Goal: Check status: Check status

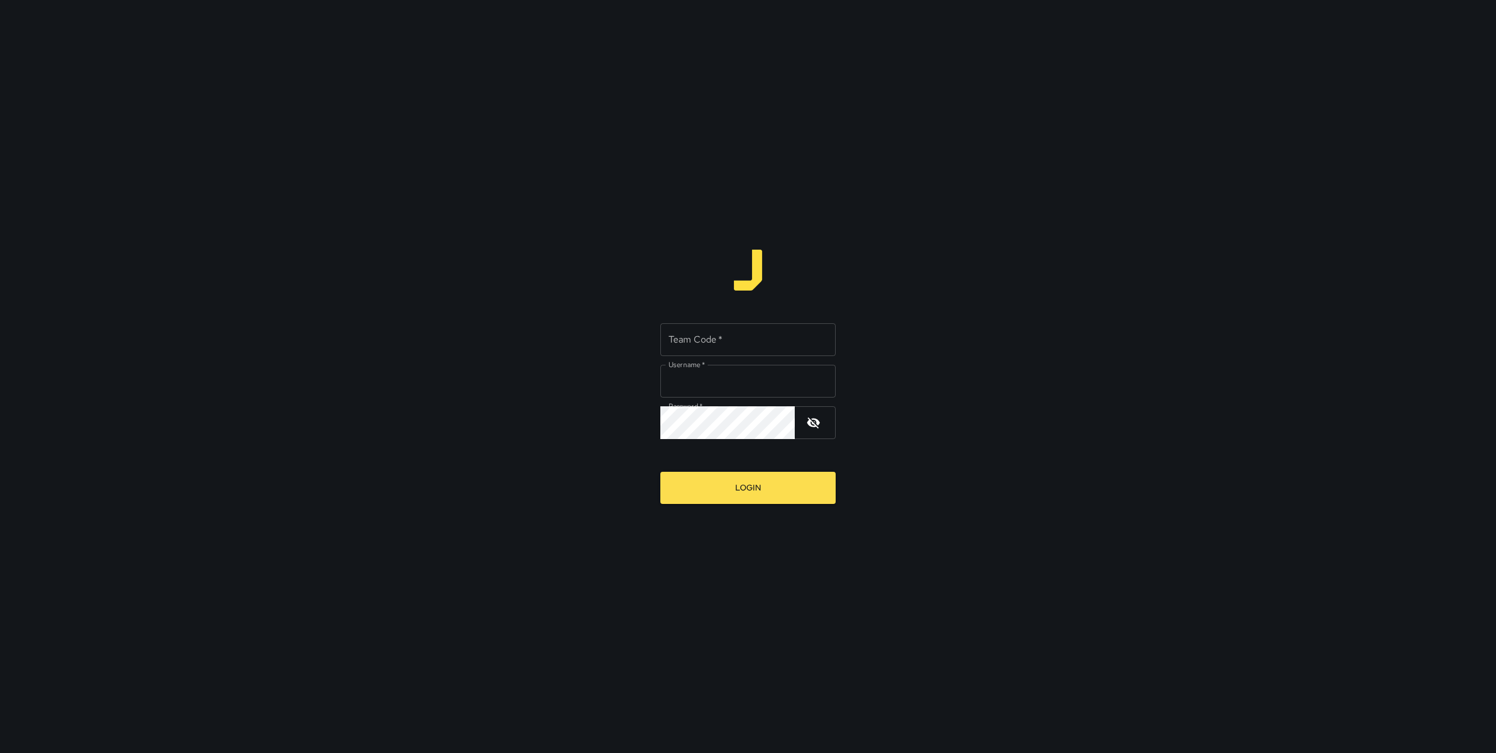
type input "*******"
click at [699, 344] on input "Team Code   *" at bounding box center [747, 339] width 175 height 33
type input "****"
click at [728, 390] on input "*******" at bounding box center [747, 381] width 175 height 33
click at [772, 507] on div "Team Code   * **** Team Code   * Username   * ******* Username   * Password   *…" at bounding box center [748, 376] width 1496 height 753
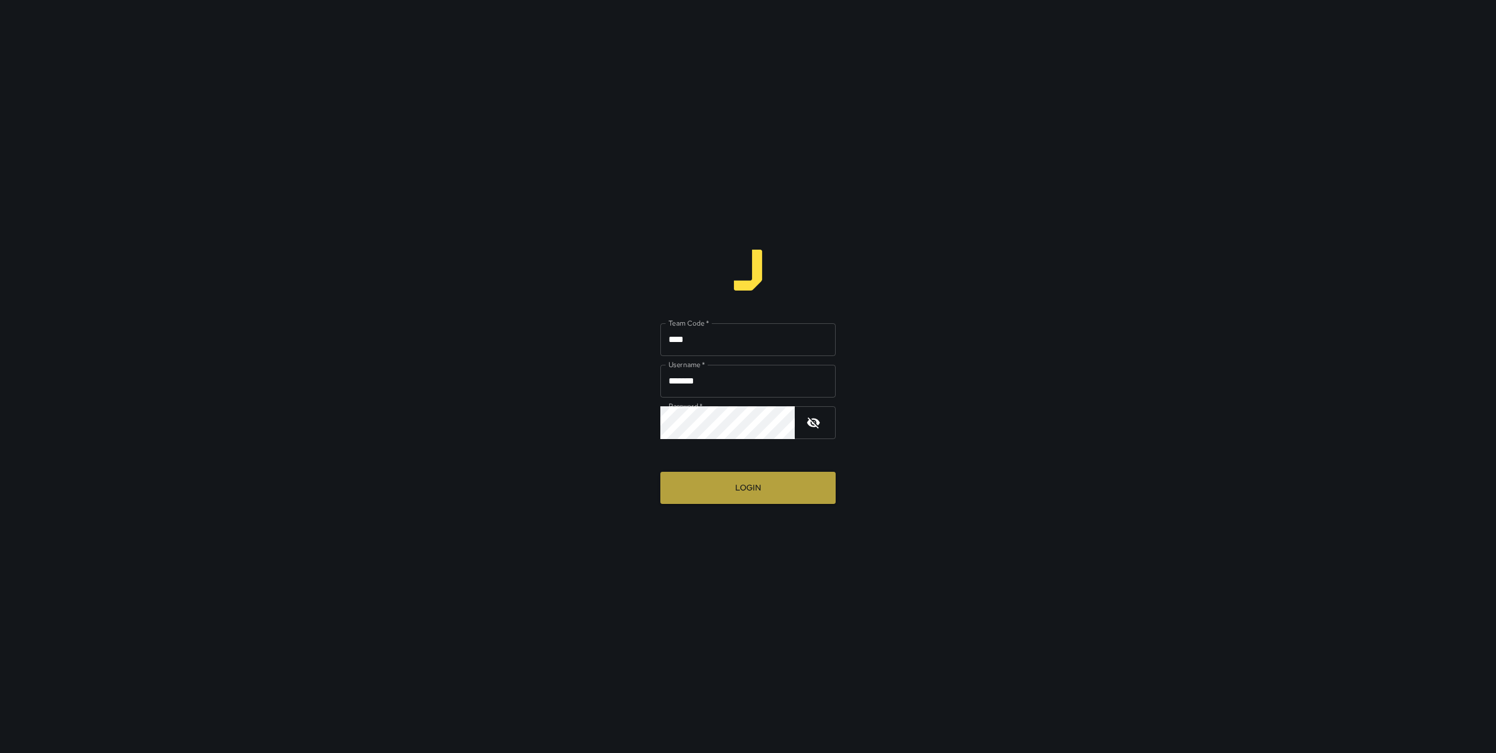
click at [766, 497] on button "Login" at bounding box center [747, 488] width 175 height 32
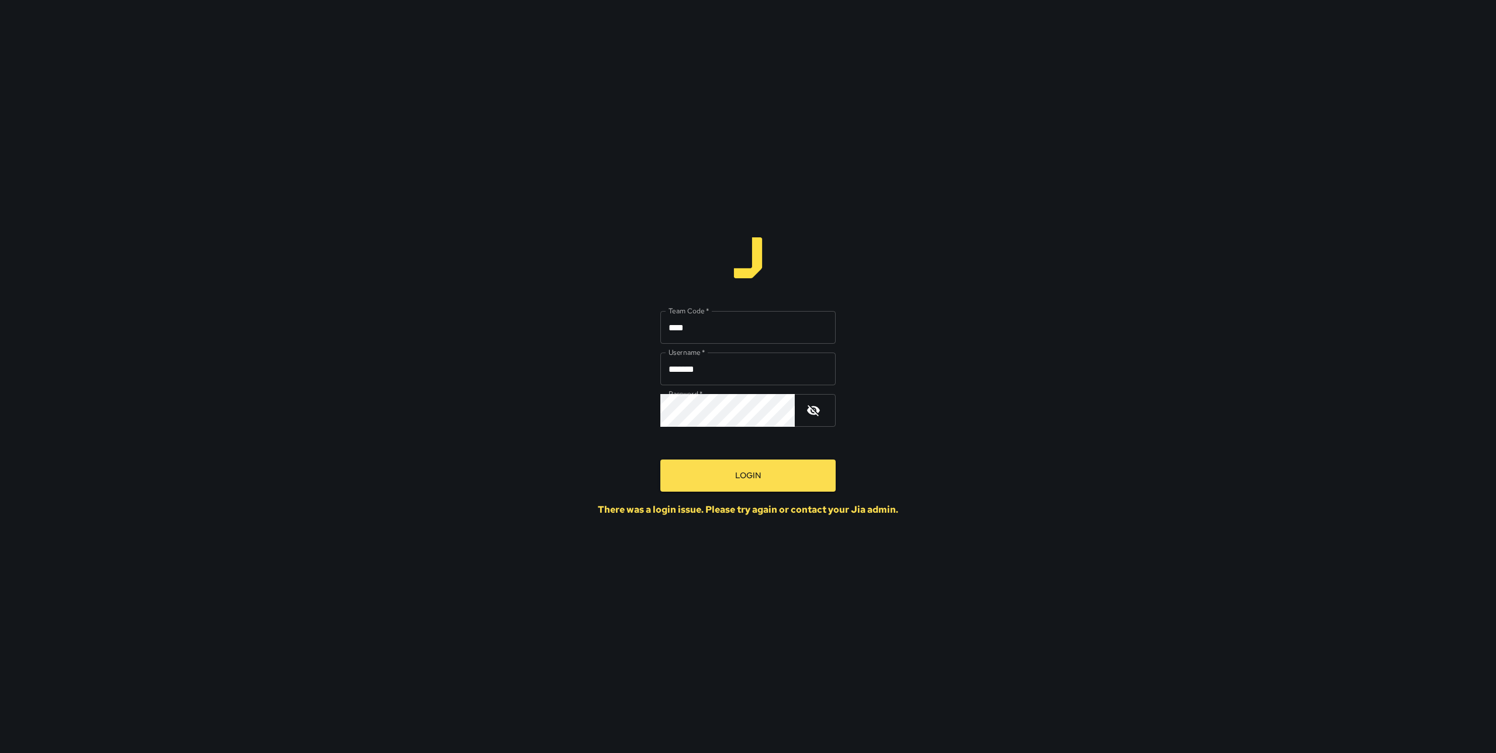
click at [713, 364] on input "*******" at bounding box center [747, 368] width 175 height 33
type input "******"
click at [757, 480] on button "Login" at bounding box center [747, 475] width 175 height 32
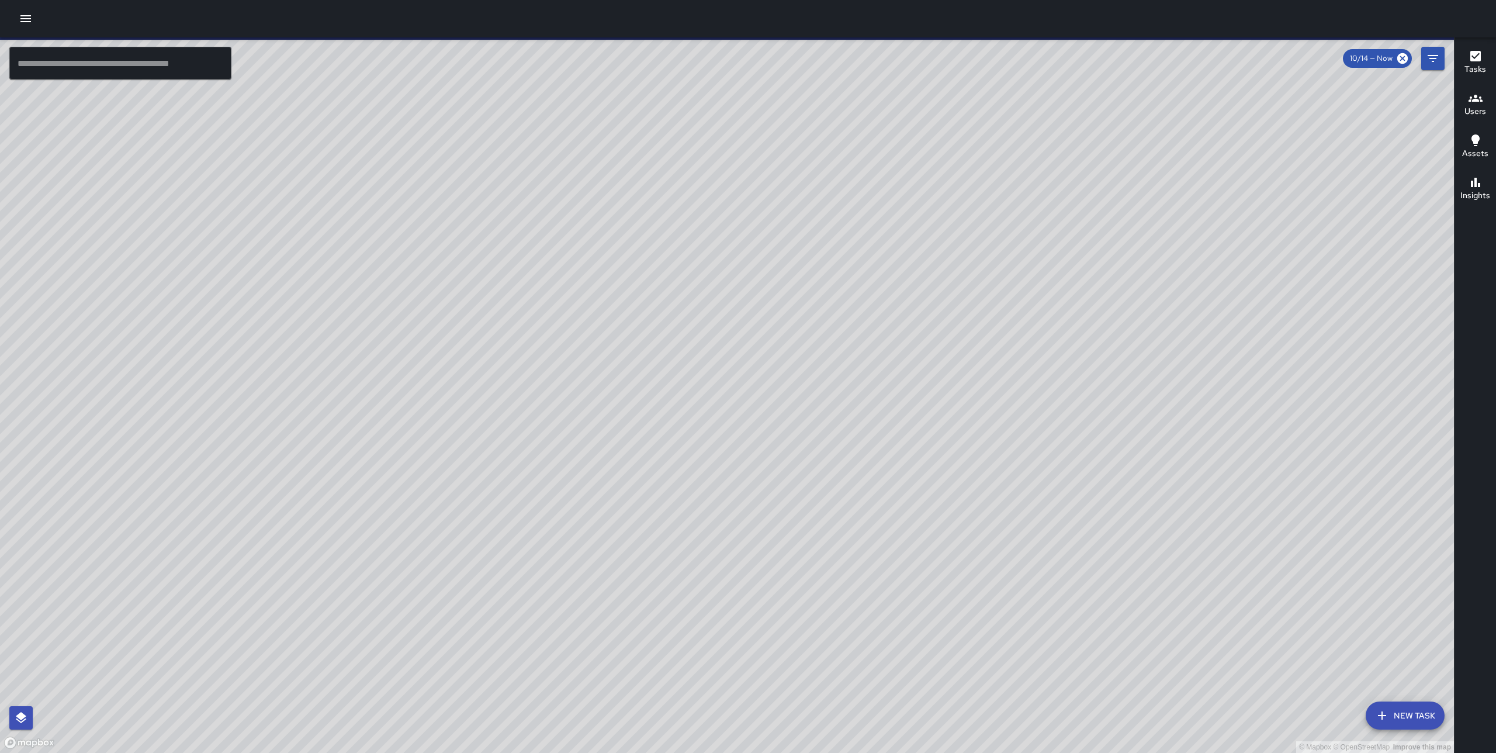
click at [1375, 59] on span "10/14 — Now" at bounding box center [1371, 59] width 57 height 12
click at [1365, 68] on div "10/14 — Now" at bounding box center [1394, 58] width 102 height 23
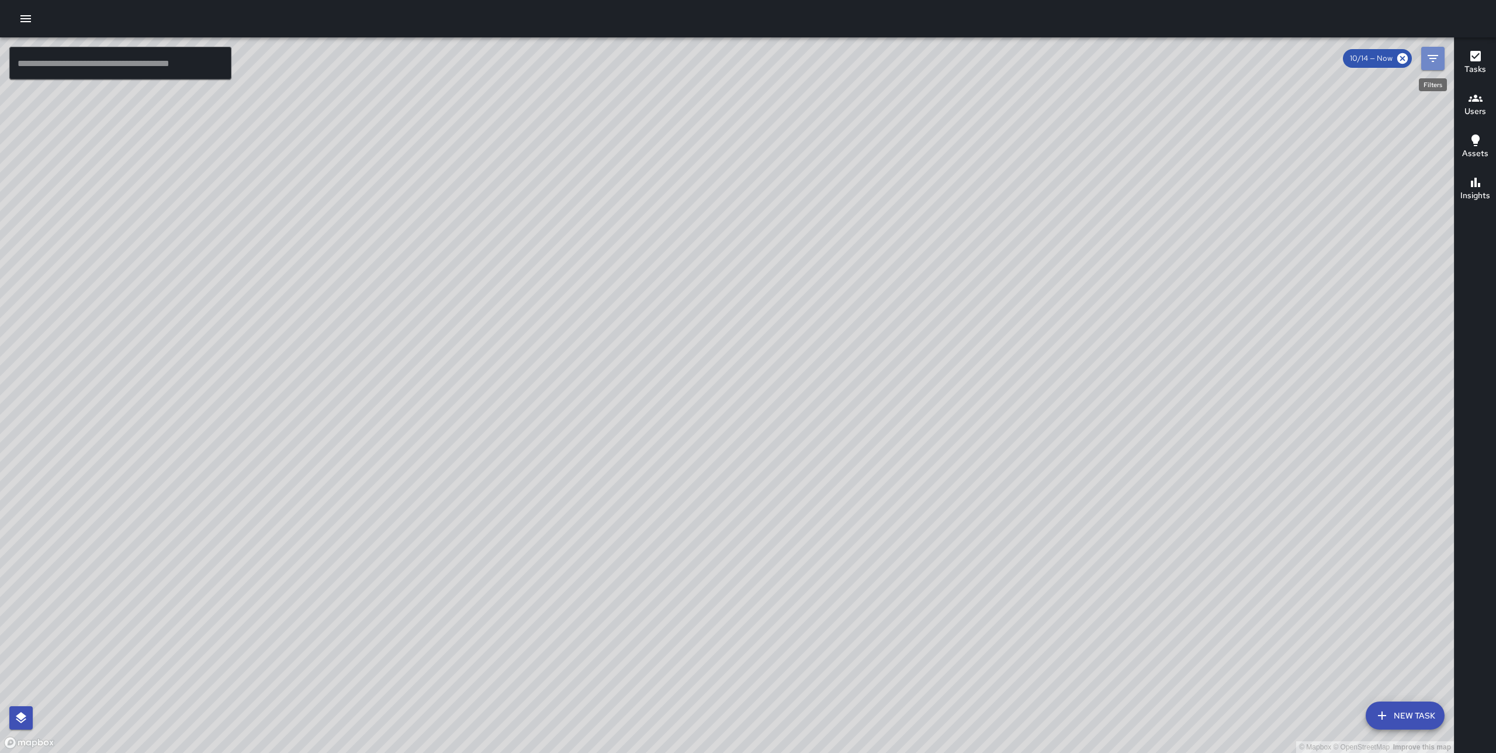
click at [1429, 58] on icon "Filters" at bounding box center [1433, 58] width 11 height 7
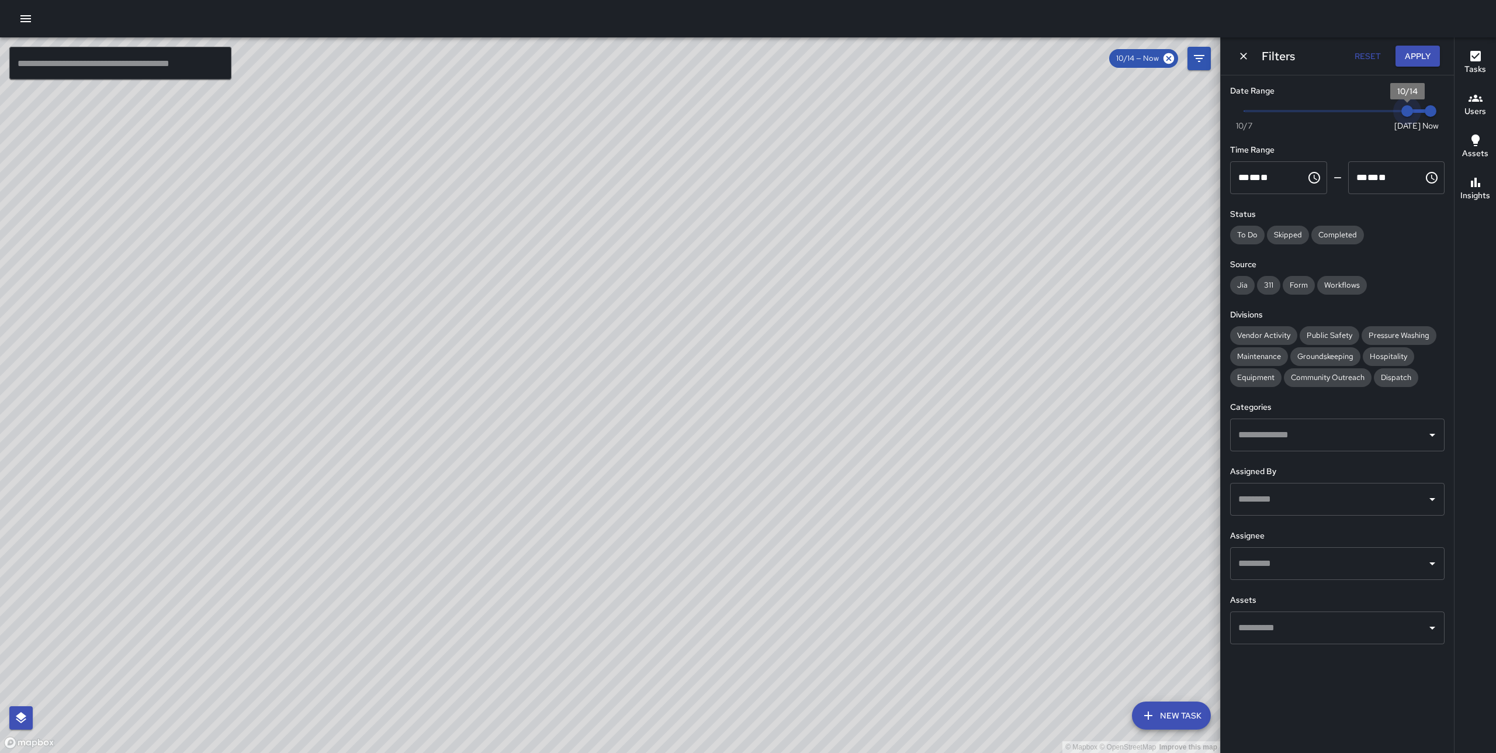
type input "*"
drag, startPoint x: 1405, startPoint y: 109, endPoint x: 1177, endPoint y: 112, distance: 227.9
click at [1177, 112] on div "© Mapbox © OpenStreetMap Improve this map ​ New Task 10/14 — Now Map Layers Tas…" at bounding box center [748, 394] width 1496 height 715
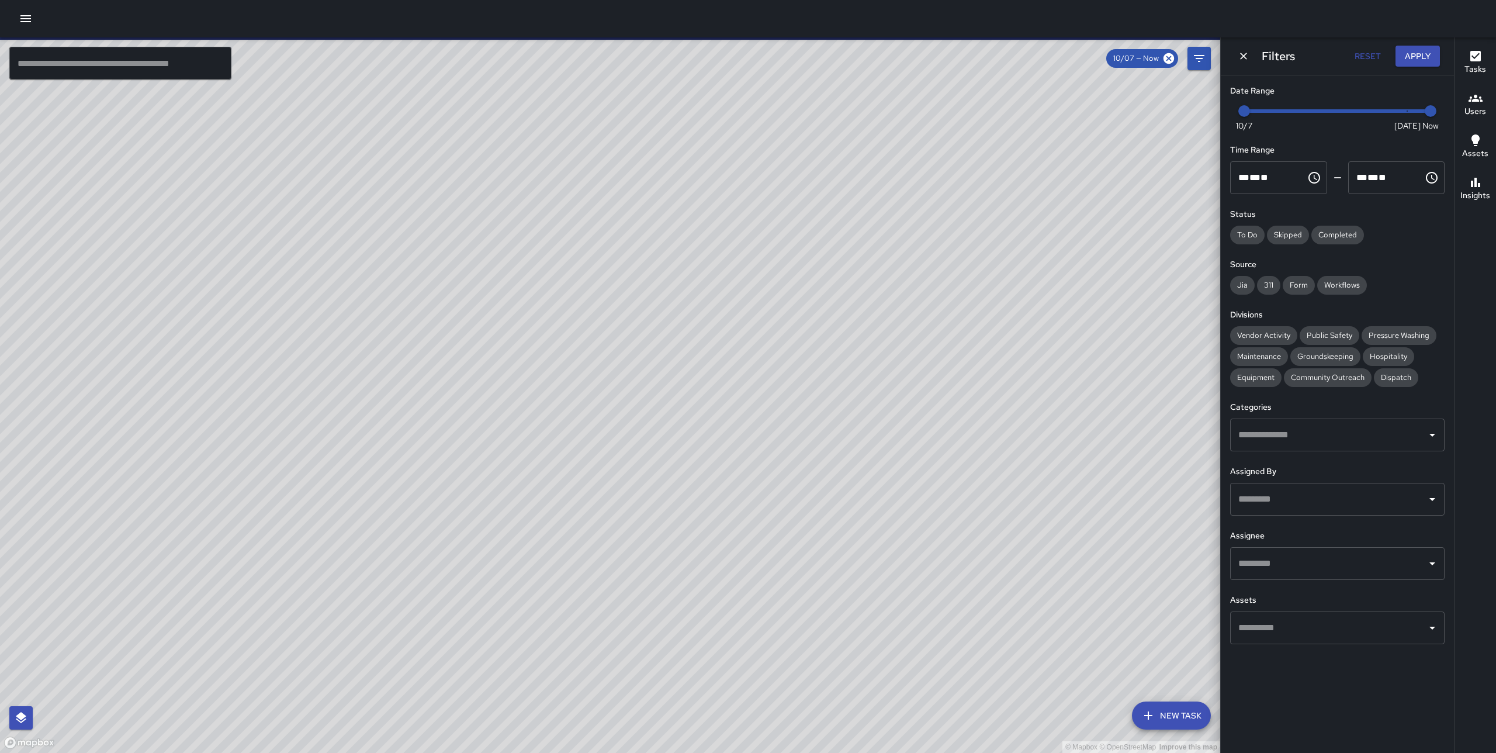
drag, startPoint x: 831, startPoint y: 359, endPoint x: 522, endPoint y: 487, distance: 334.8
click at [357, 478] on div "© Mapbox © OpenStreetMap Improve this map" at bounding box center [610, 394] width 1220 height 715
drag, startPoint x: 522, startPoint y: 487, endPoint x: 746, endPoint y: 496, distance: 223.9
click at [745, 496] on div "© Mapbox © OpenStreetMap Improve this map" at bounding box center [610, 394] width 1220 height 715
drag, startPoint x: 896, startPoint y: 508, endPoint x: 930, endPoint y: 503, distance: 34.2
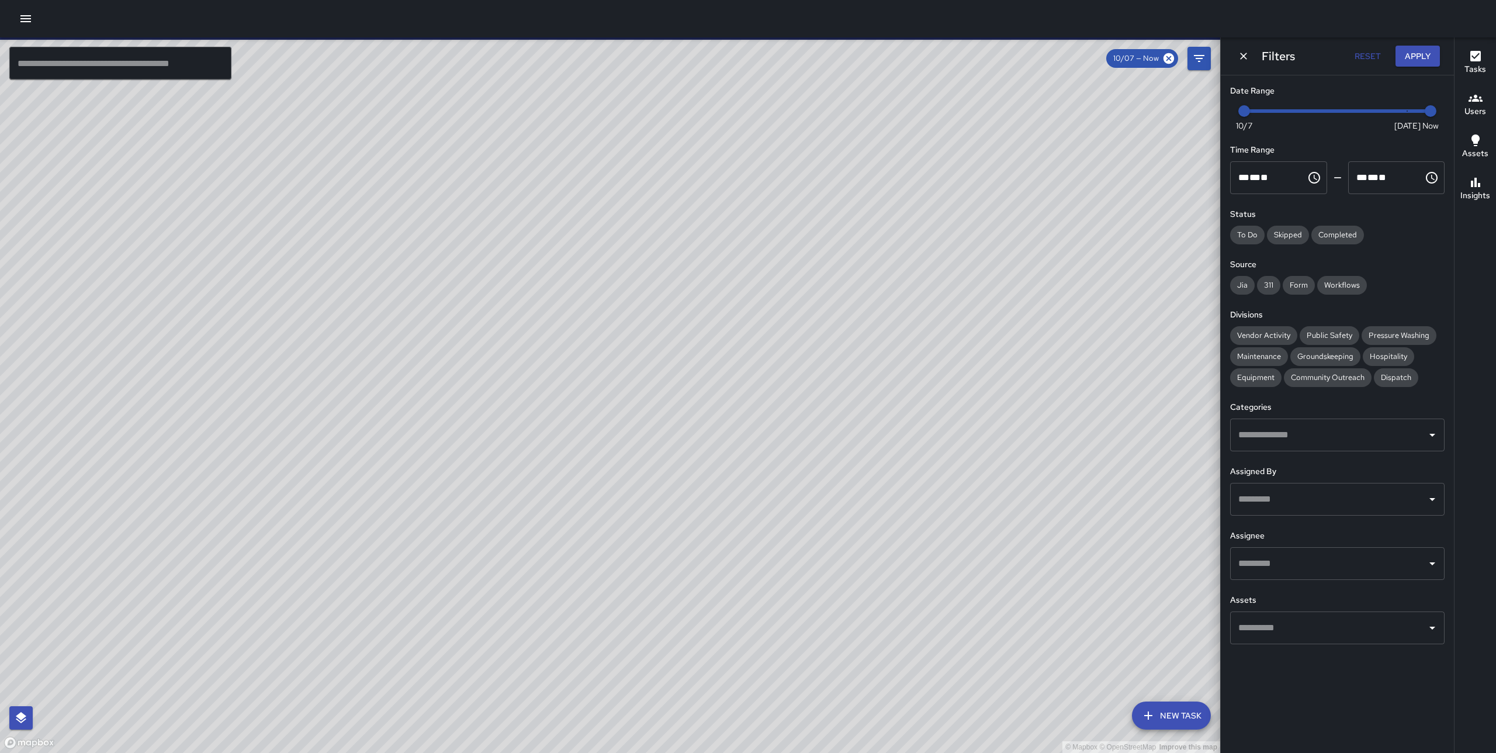
click at [929, 503] on div "© Mapbox © OpenStreetMap Improve this map" at bounding box center [610, 394] width 1220 height 715
drag, startPoint x: 568, startPoint y: 519, endPoint x: 717, endPoint y: 519, distance: 149.0
click at [716, 519] on div "© Mapbox © OpenStreetMap Improve this map" at bounding box center [610, 394] width 1220 height 715
click at [14, 712] on icon "button" at bounding box center [21, 718] width 14 height 14
drag, startPoint x: 810, startPoint y: 415, endPoint x: 708, endPoint y: 397, distance: 103.3
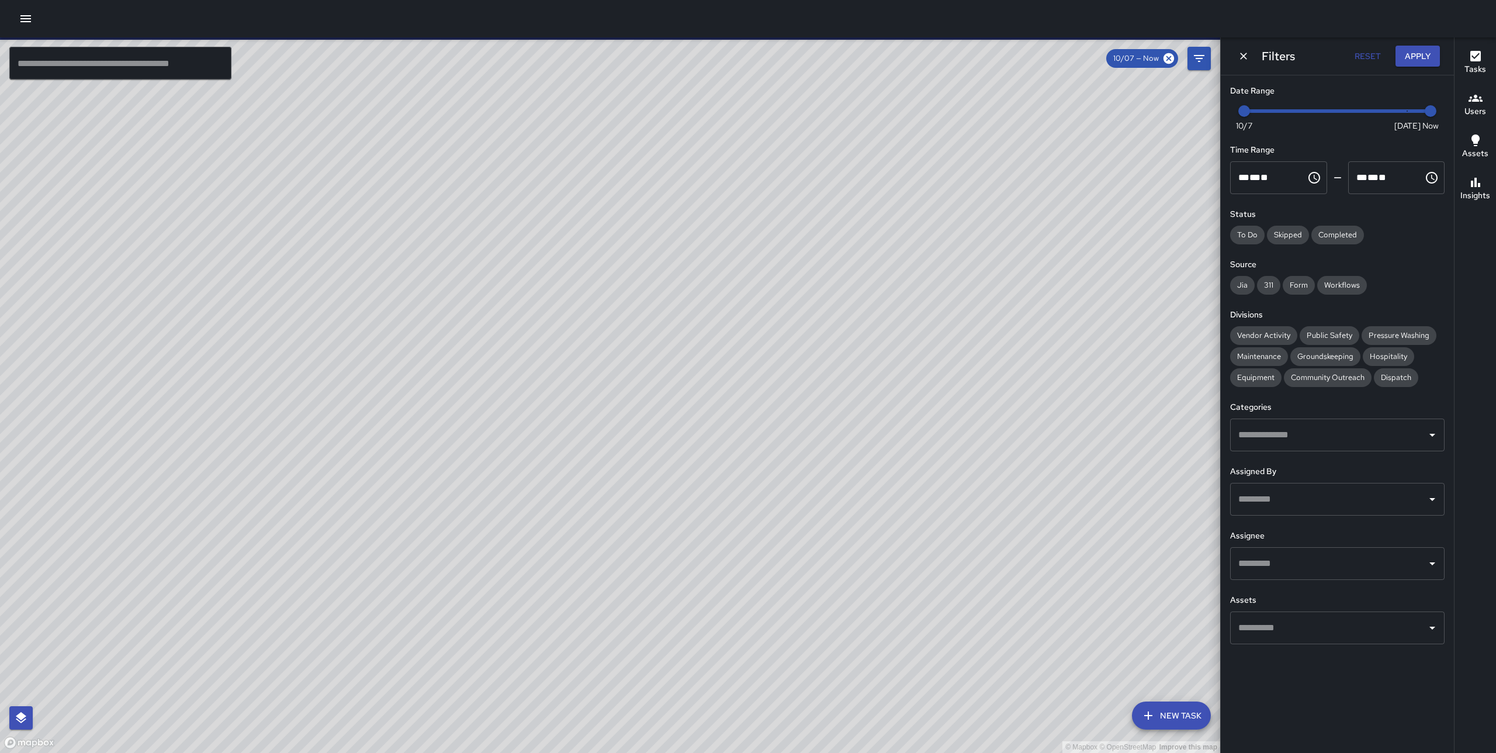
click at [711, 397] on div "© Mapbox © OpenStreetMap Improve this map" at bounding box center [610, 394] width 1220 height 715
drag, startPoint x: 722, startPoint y: 432, endPoint x: 725, endPoint y: 447, distance: 15.5
click at [723, 448] on div "© Mapbox © OpenStreetMap Improve this map" at bounding box center [610, 394] width 1220 height 715
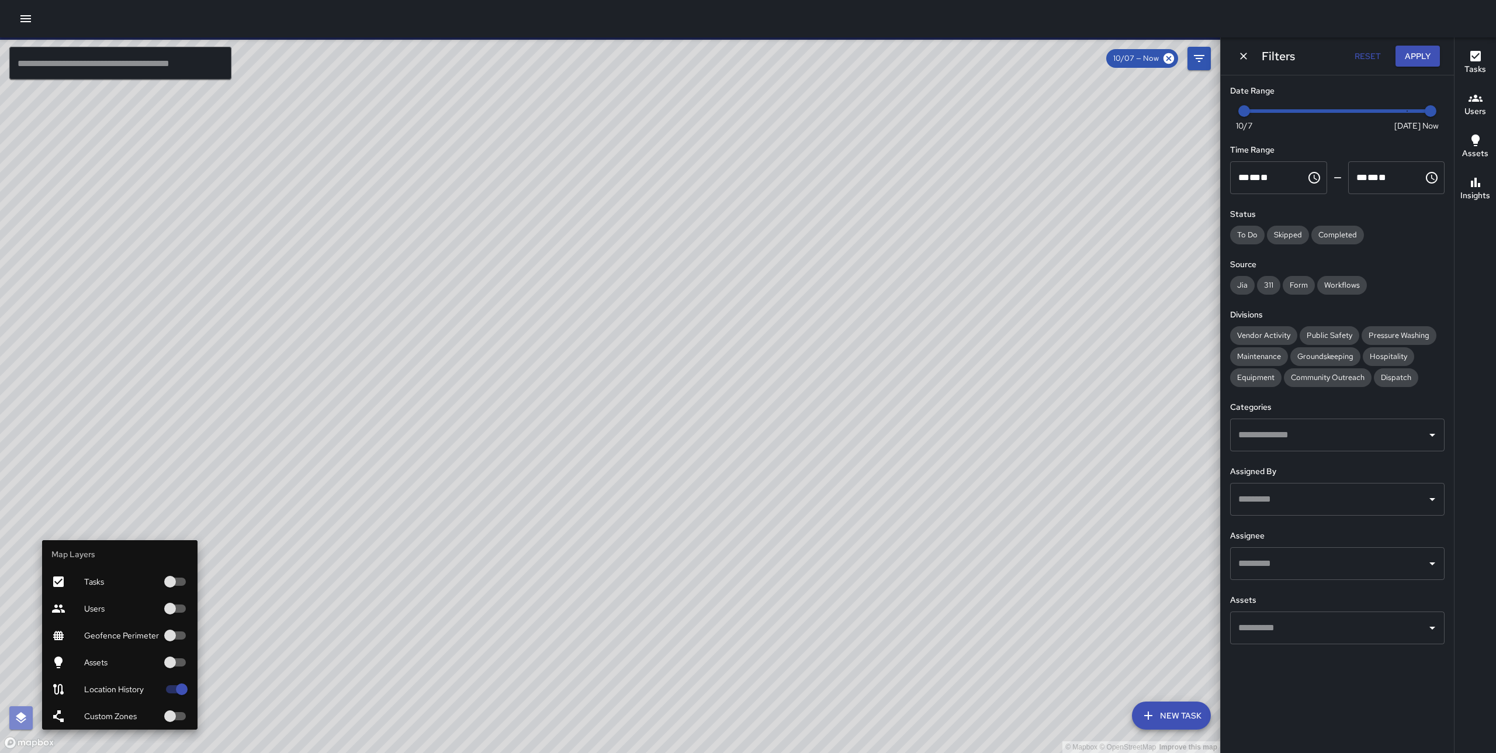
click at [20, 720] on icon "button" at bounding box center [21, 718] width 14 height 14
click at [20, 714] on icon "button" at bounding box center [21, 717] width 11 height 11
click at [155, 711] on span "Custom Zones" at bounding box center [121, 716] width 75 height 12
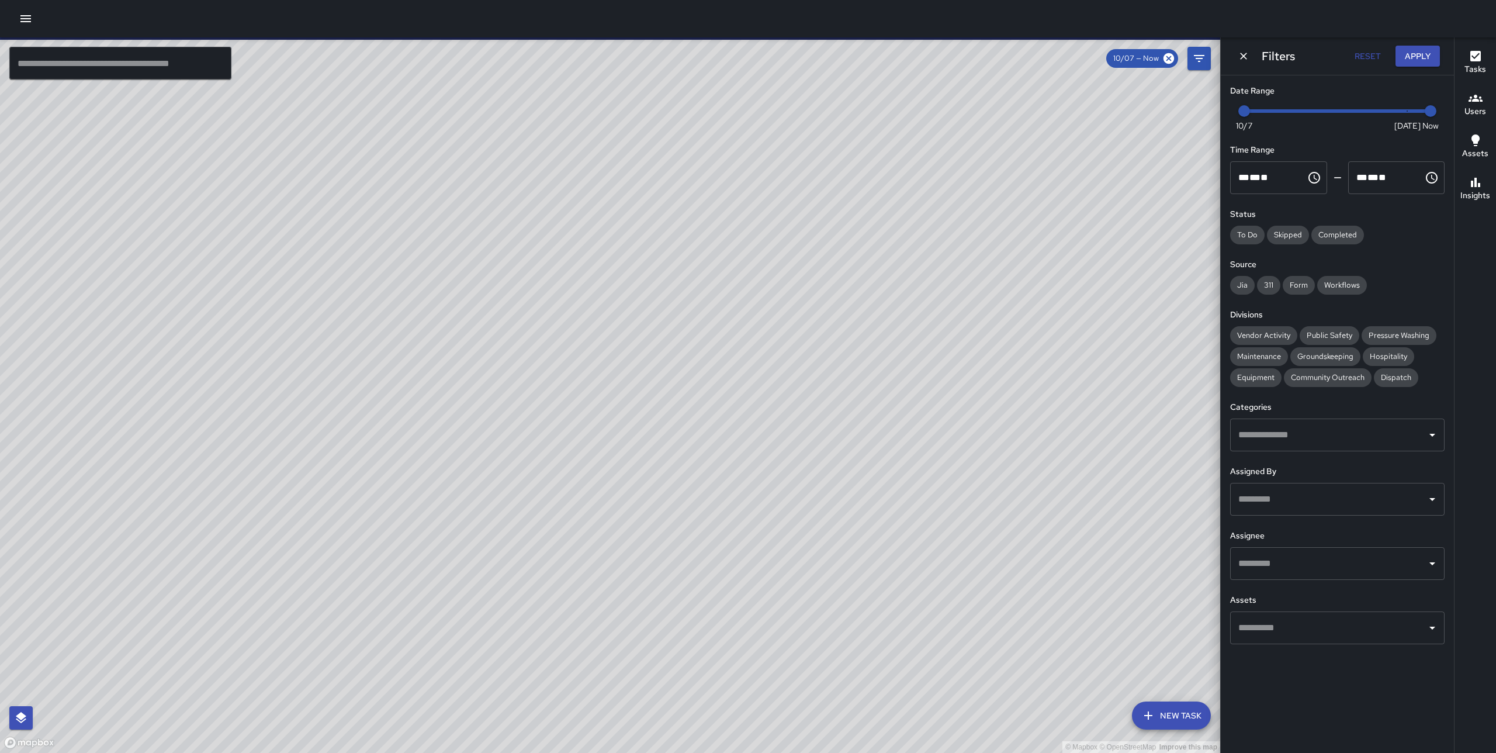
drag, startPoint x: 623, startPoint y: 419, endPoint x: 537, endPoint y: 428, distance: 87.0
click at [533, 429] on div "© Mapbox © OpenStreetMap Improve this map" at bounding box center [610, 394] width 1220 height 715
drag, startPoint x: 958, startPoint y: 237, endPoint x: 926, endPoint y: 289, distance: 61.1
click at [924, 283] on div "© Mapbox © OpenStreetMap Improve this map" at bounding box center [610, 394] width 1220 height 715
click at [899, 328] on div "© Mapbox © OpenStreetMap Improve this map" at bounding box center [610, 394] width 1220 height 715
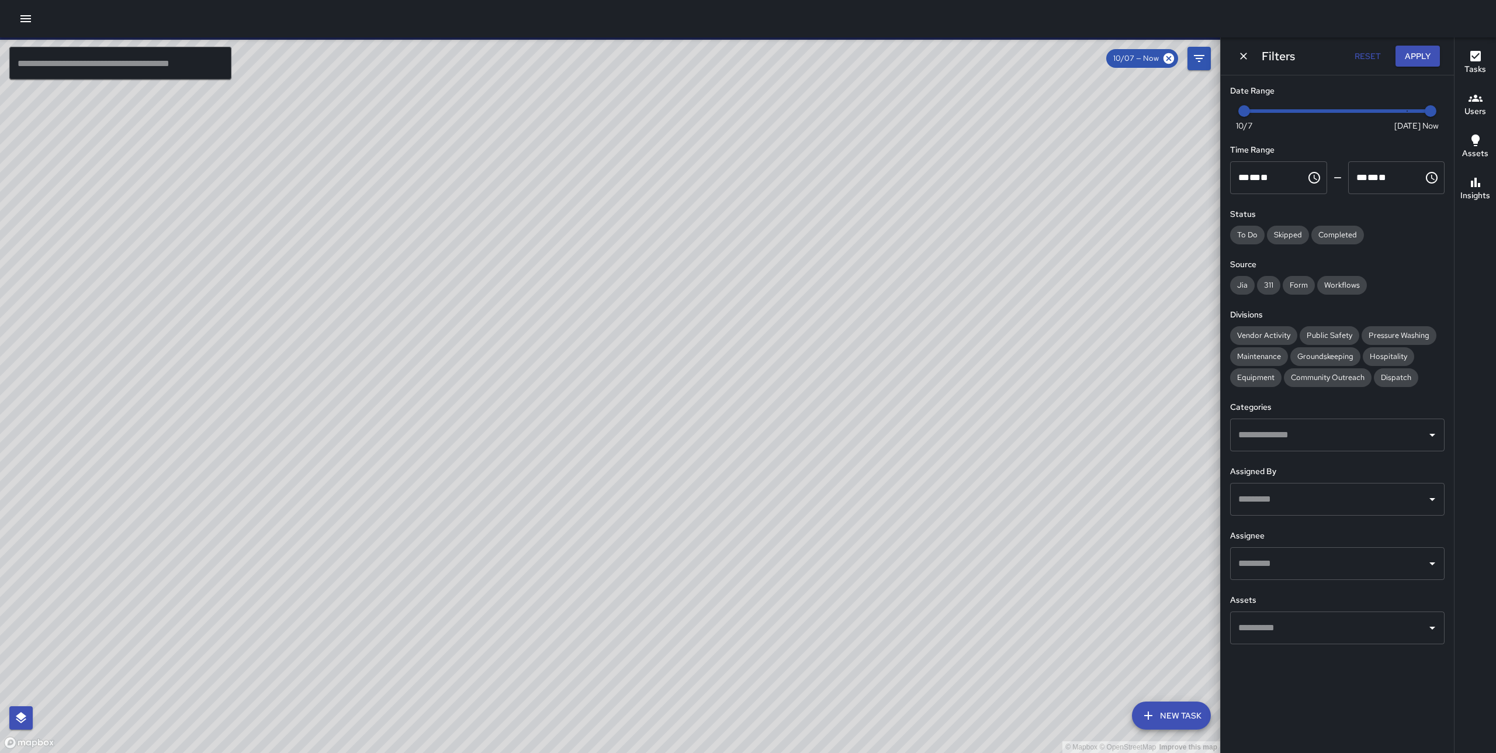
drag, startPoint x: 636, startPoint y: 547, endPoint x: 637, endPoint y: 473, distance: 73.6
click at [637, 473] on div "© Mapbox © OpenStreetMap Improve this map" at bounding box center [610, 394] width 1220 height 715
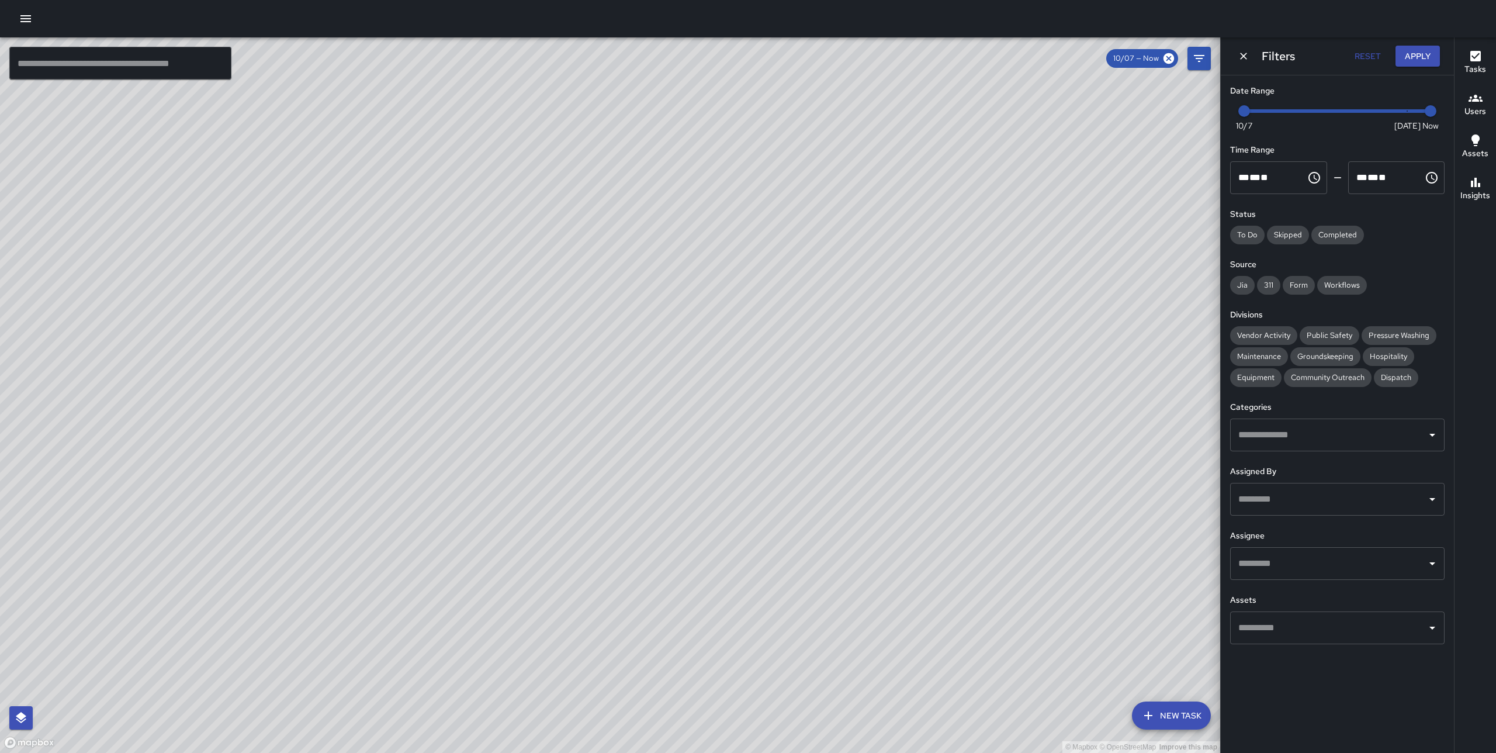
drag, startPoint x: 813, startPoint y: 387, endPoint x: 837, endPoint y: 562, distance: 176.9
click at [837, 562] on div "© Mapbox © OpenStreetMap Improve this map" at bounding box center [610, 394] width 1220 height 715
drag, startPoint x: 534, startPoint y: 391, endPoint x: 901, endPoint y: 394, distance: 367.0
click at [901, 394] on div "© Mapbox © OpenStreetMap Improve this map" at bounding box center [610, 394] width 1220 height 715
drag, startPoint x: 817, startPoint y: 255, endPoint x: 826, endPoint y: 515, distance: 260.2
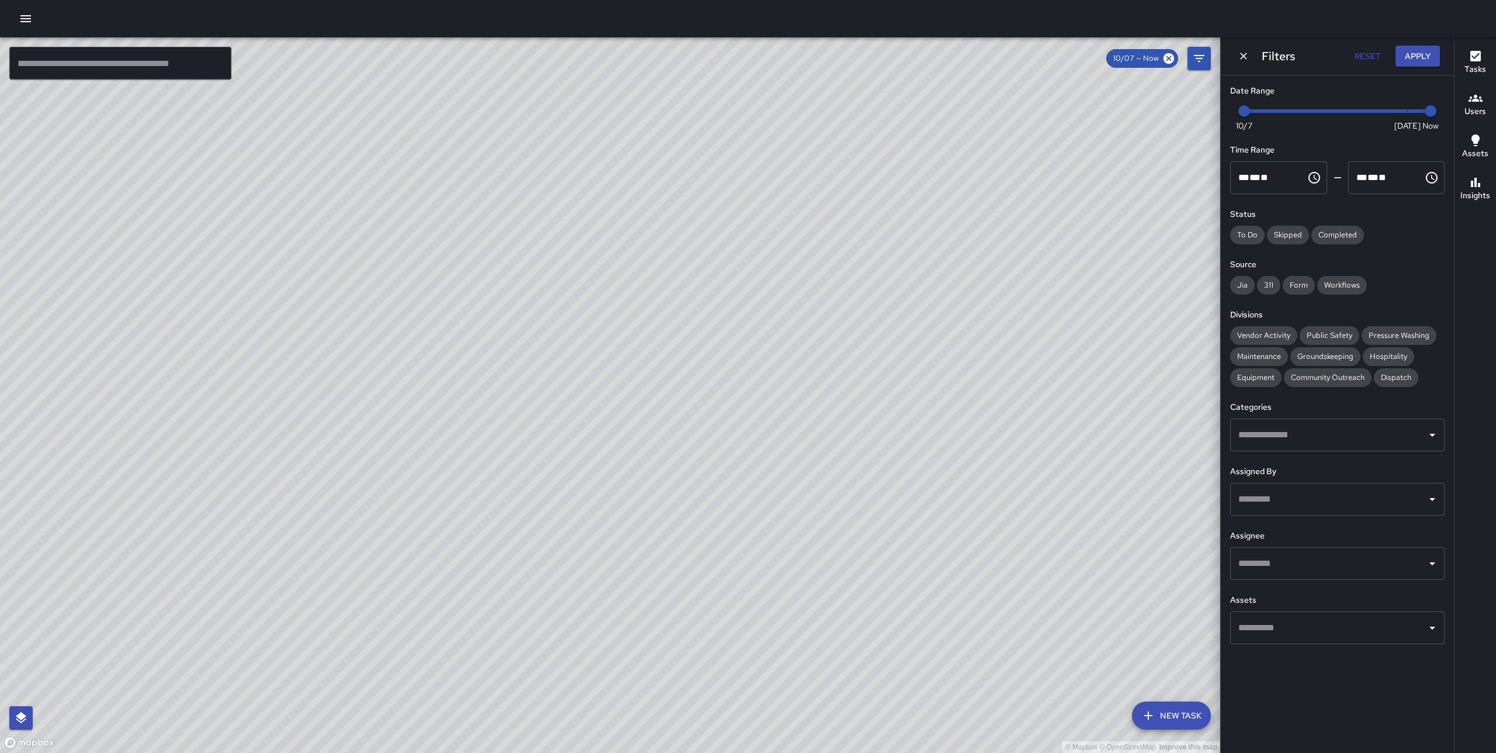
click at [826, 515] on div "© Mapbox © OpenStreetMap Improve this map" at bounding box center [610, 394] width 1220 height 715
drag, startPoint x: 605, startPoint y: 568, endPoint x: 512, endPoint y: 486, distance: 124.2
click at [638, 490] on div "© Mapbox © OpenStreetMap Improve this map" at bounding box center [610, 394] width 1220 height 715
drag, startPoint x: 471, startPoint y: 442, endPoint x: 470, endPoint y: 350, distance: 92.3
click at [470, 350] on div "© Mapbox © OpenStreetMap Improve this map" at bounding box center [610, 394] width 1220 height 715
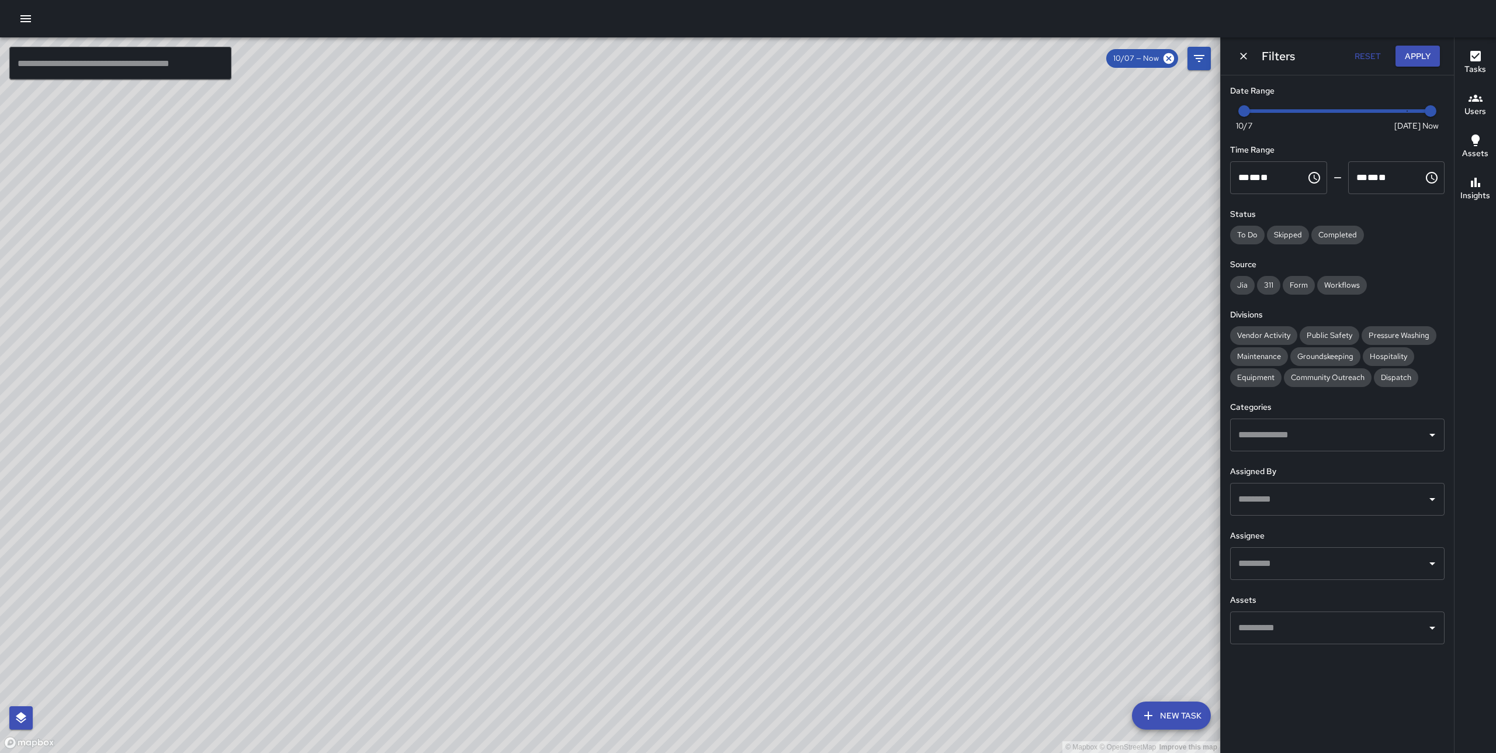
drag, startPoint x: 459, startPoint y: 386, endPoint x: 459, endPoint y: 334, distance: 52.6
click at [459, 334] on div "© Mapbox © OpenStreetMap Improve this map" at bounding box center [610, 394] width 1220 height 715
drag, startPoint x: 286, startPoint y: 430, endPoint x: 425, endPoint y: 247, distance: 230.2
click at [424, 247] on div "© Mapbox © OpenStreetMap Improve this map" at bounding box center [610, 394] width 1220 height 715
drag, startPoint x: 659, startPoint y: 262, endPoint x: 621, endPoint y: 254, distance: 39.4
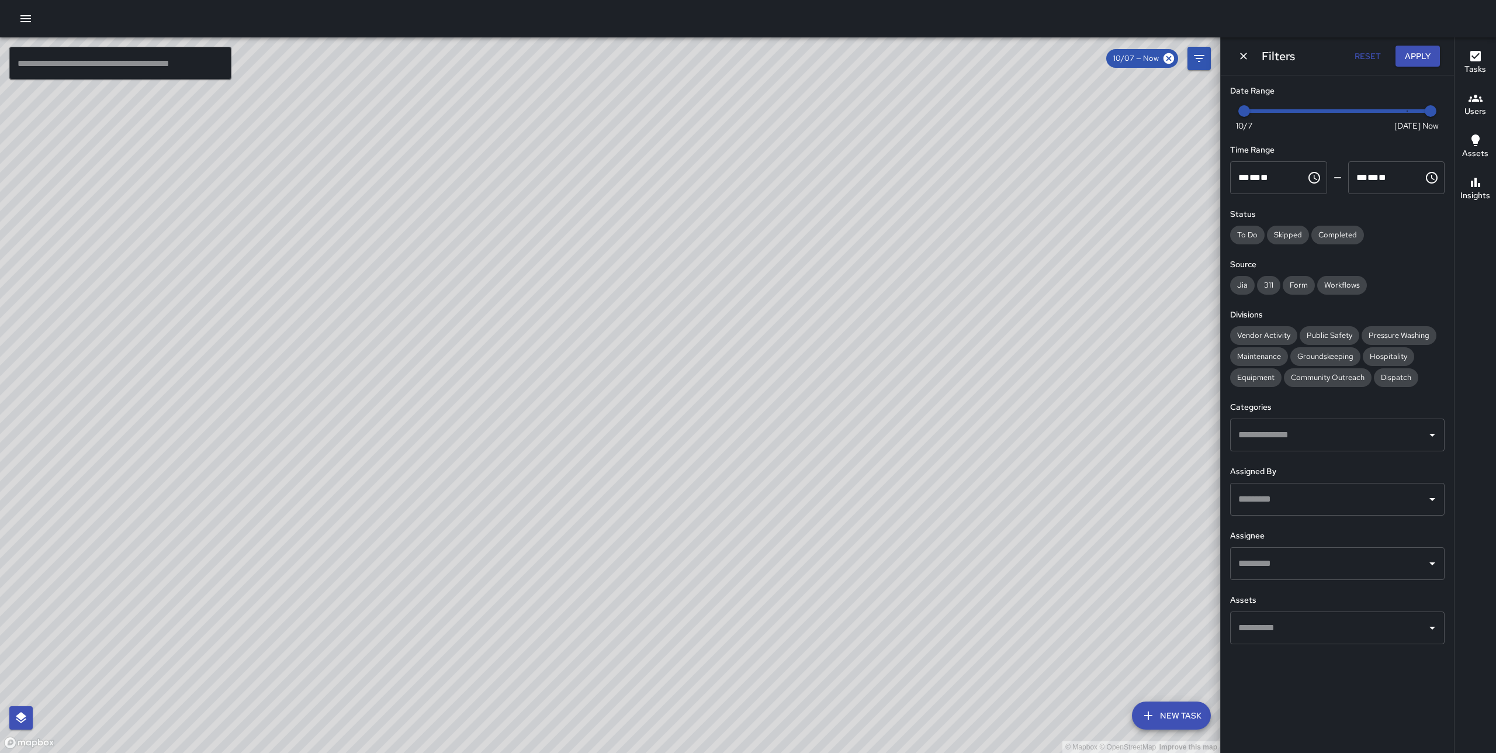
click at [619, 254] on div "© Mapbox © OpenStreetMap Improve this map" at bounding box center [610, 394] width 1220 height 715
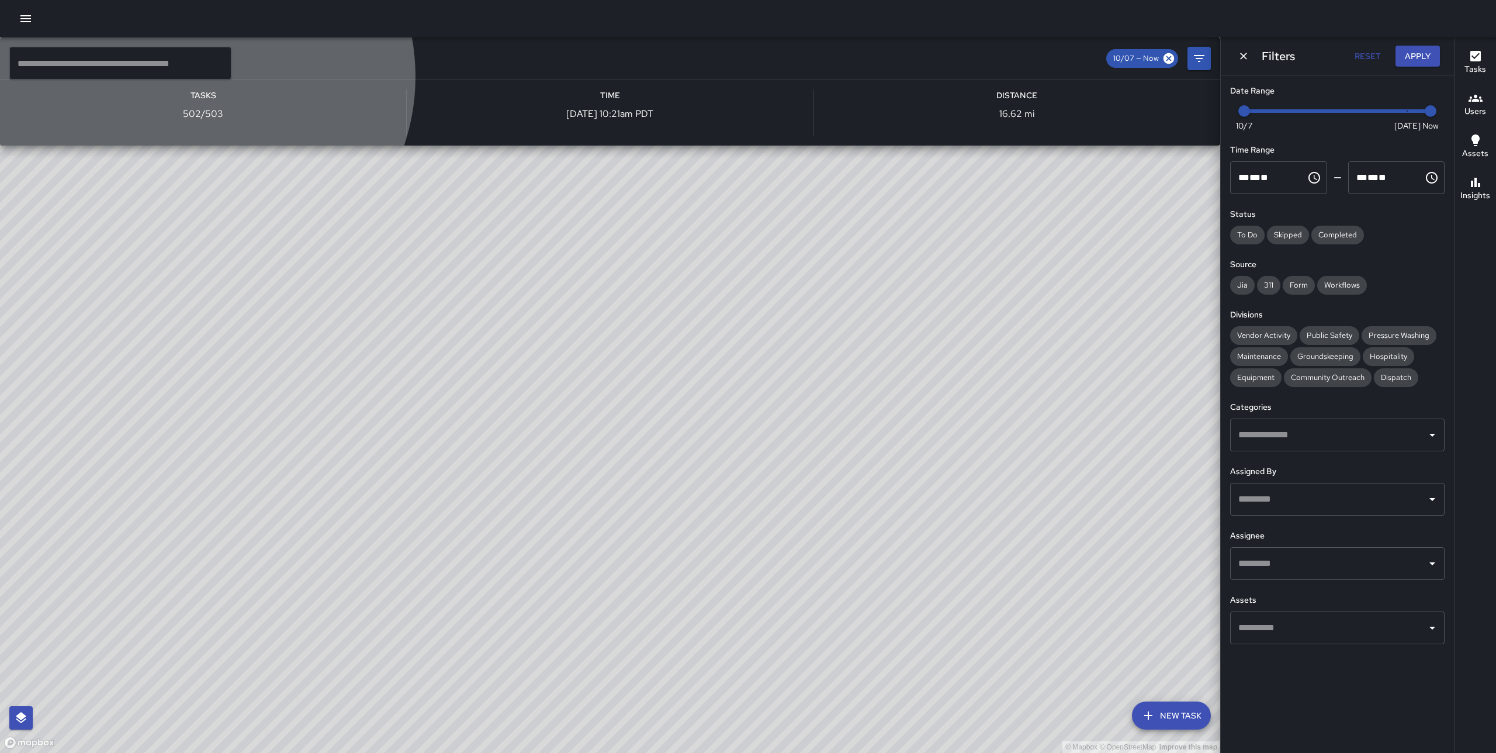
drag, startPoint x: 889, startPoint y: 280, endPoint x: 672, endPoint y: 199, distance: 232.3
click at [643, 79] on div "E1 Echo 1 Supervisor" at bounding box center [610, 58] width 1220 height 42
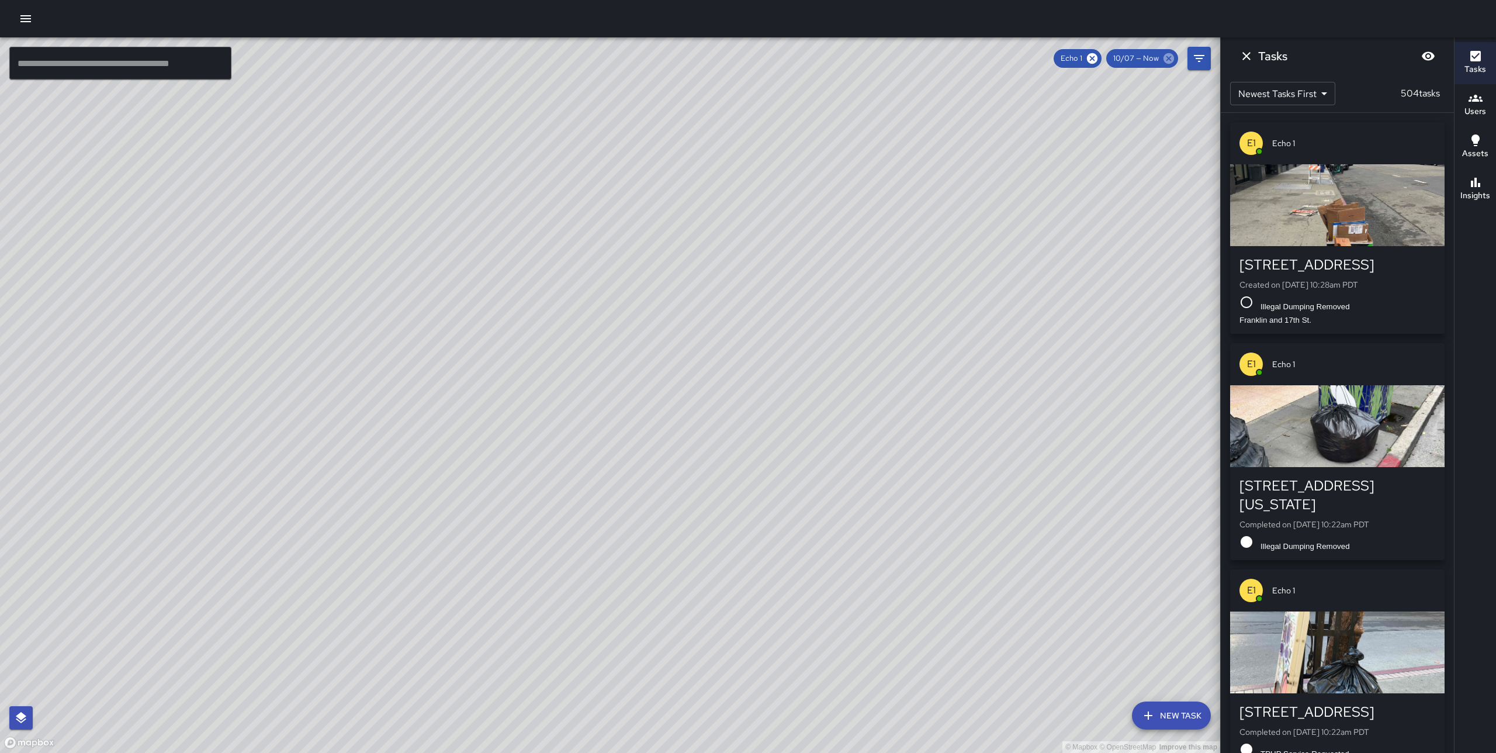
click at [1167, 56] on icon at bounding box center [1168, 58] width 11 height 11
click at [1096, 57] on icon at bounding box center [1095, 58] width 13 height 13
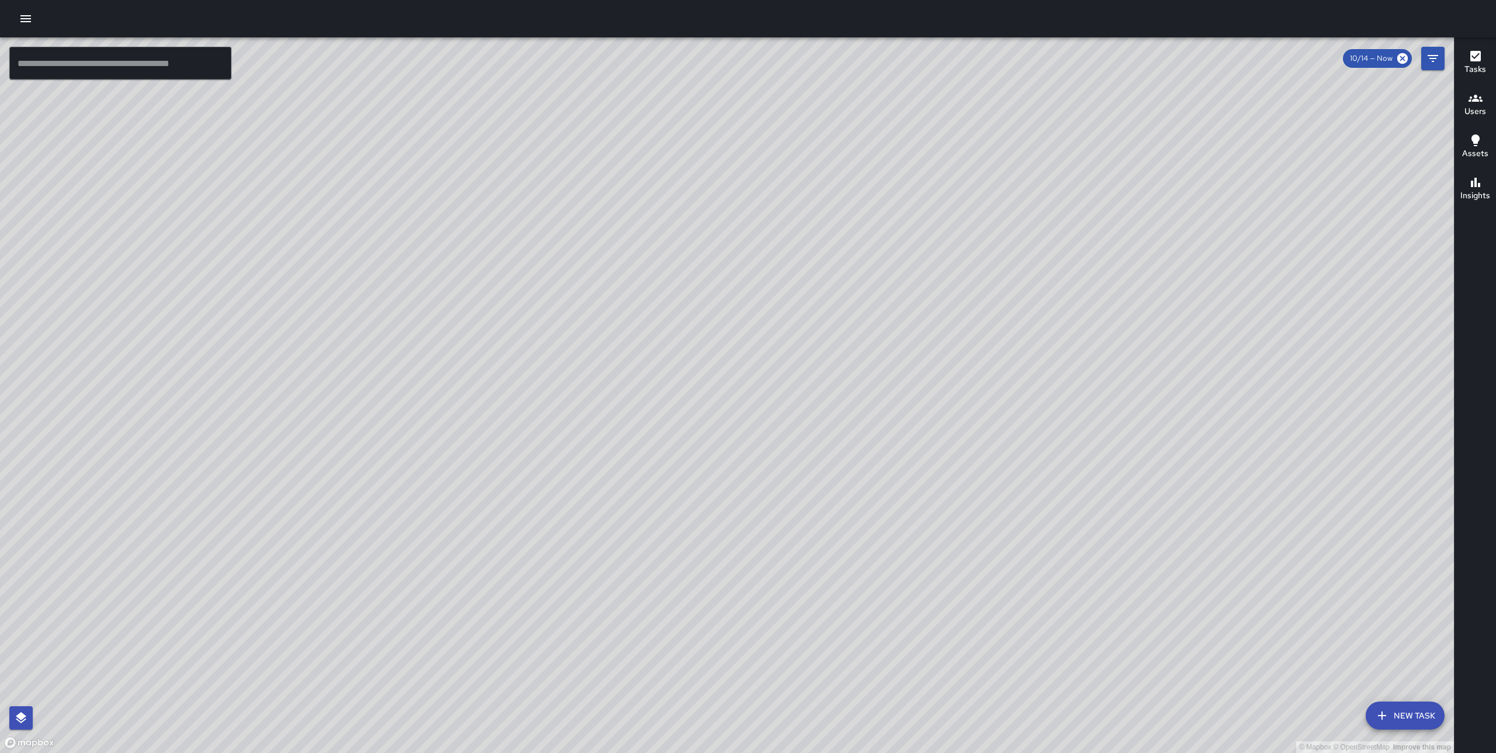
drag, startPoint x: 960, startPoint y: 358, endPoint x: 459, endPoint y: 487, distance: 517.9
click at [454, 490] on div "© Mapbox © OpenStreetMap Improve this map" at bounding box center [727, 394] width 1454 height 715
drag, startPoint x: 865, startPoint y: 459, endPoint x: 805, endPoint y: 434, distance: 66.0
click at [805, 434] on div "© Mapbox © OpenStreetMap Improve this map" at bounding box center [727, 394] width 1454 height 715
drag, startPoint x: 805, startPoint y: 434, endPoint x: 812, endPoint y: 366, distance: 67.6
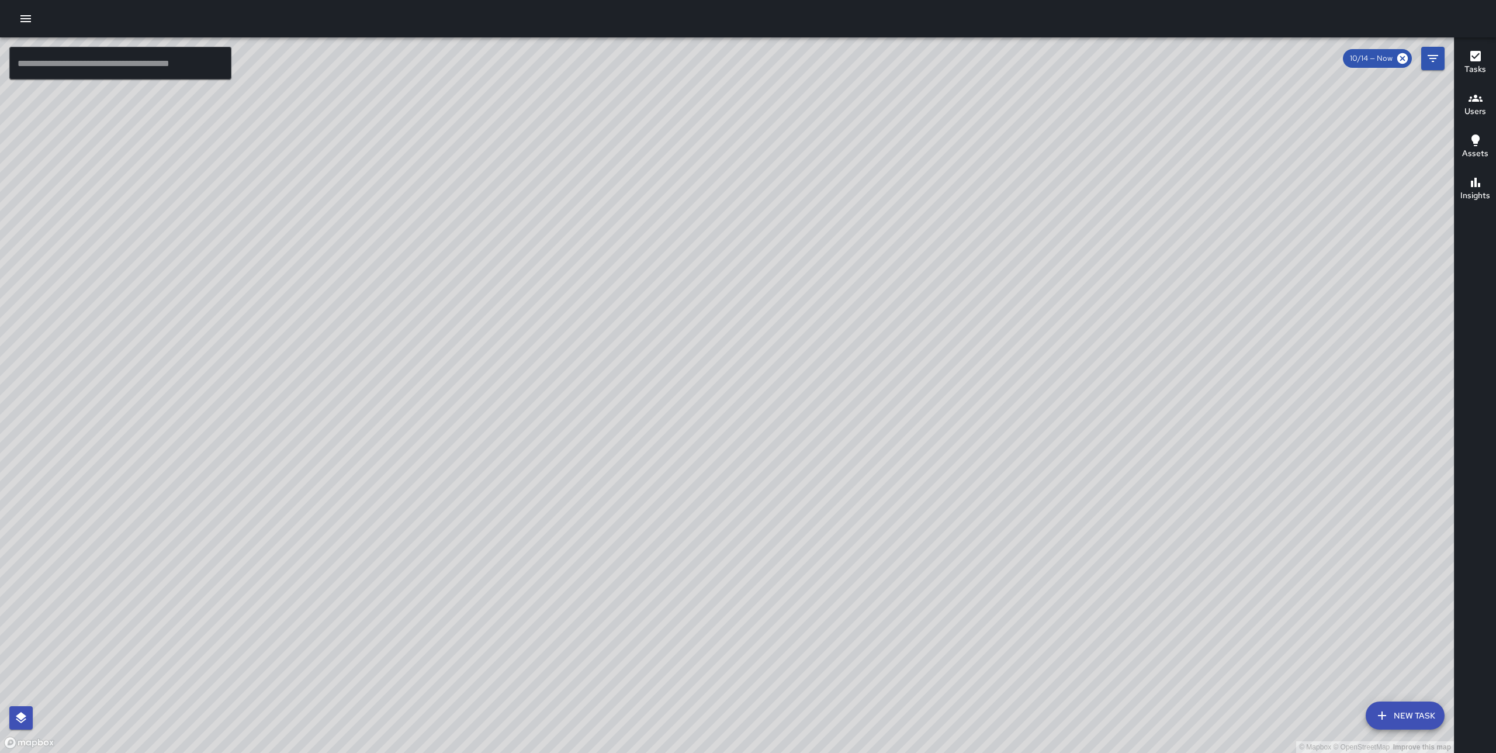
click at [812, 366] on div "© Mapbox © OpenStreetMap Improve this map" at bounding box center [727, 394] width 1454 height 715
drag, startPoint x: 817, startPoint y: 483, endPoint x: 838, endPoint y: 466, distance: 26.2
click at [838, 466] on div "© Mapbox © OpenStreetMap Improve this map" at bounding box center [727, 394] width 1454 height 715
drag, startPoint x: 668, startPoint y: 284, endPoint x: 670, endPoint y: 375, distance: 90.6
click at [669, 374] on div "© Mapbox © OpenStreetMap Improve this map" at bounding box center [727, 394] width 1454 height 715
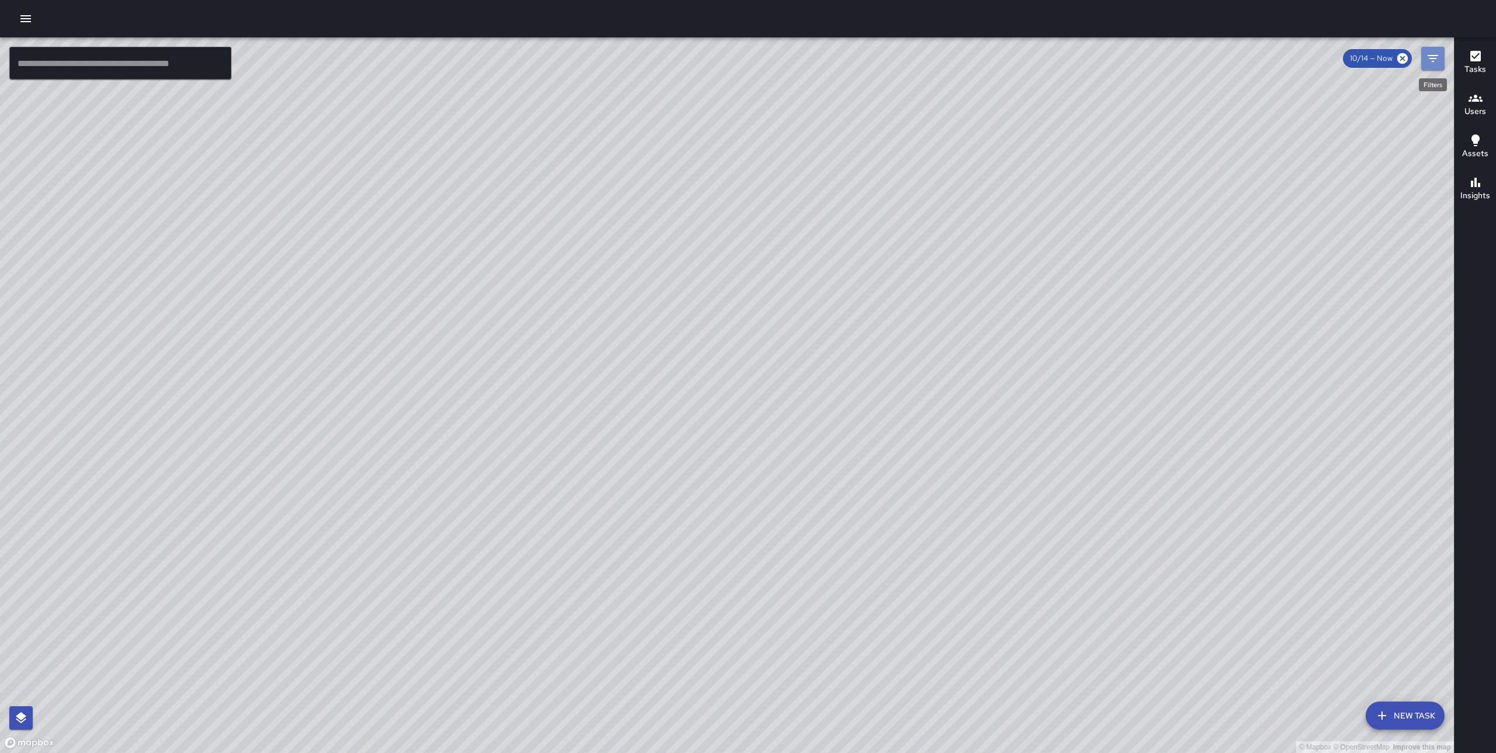
click at [1436, 55] on icon "Filters" at bounding box center [1433, 58] width 11 height 7
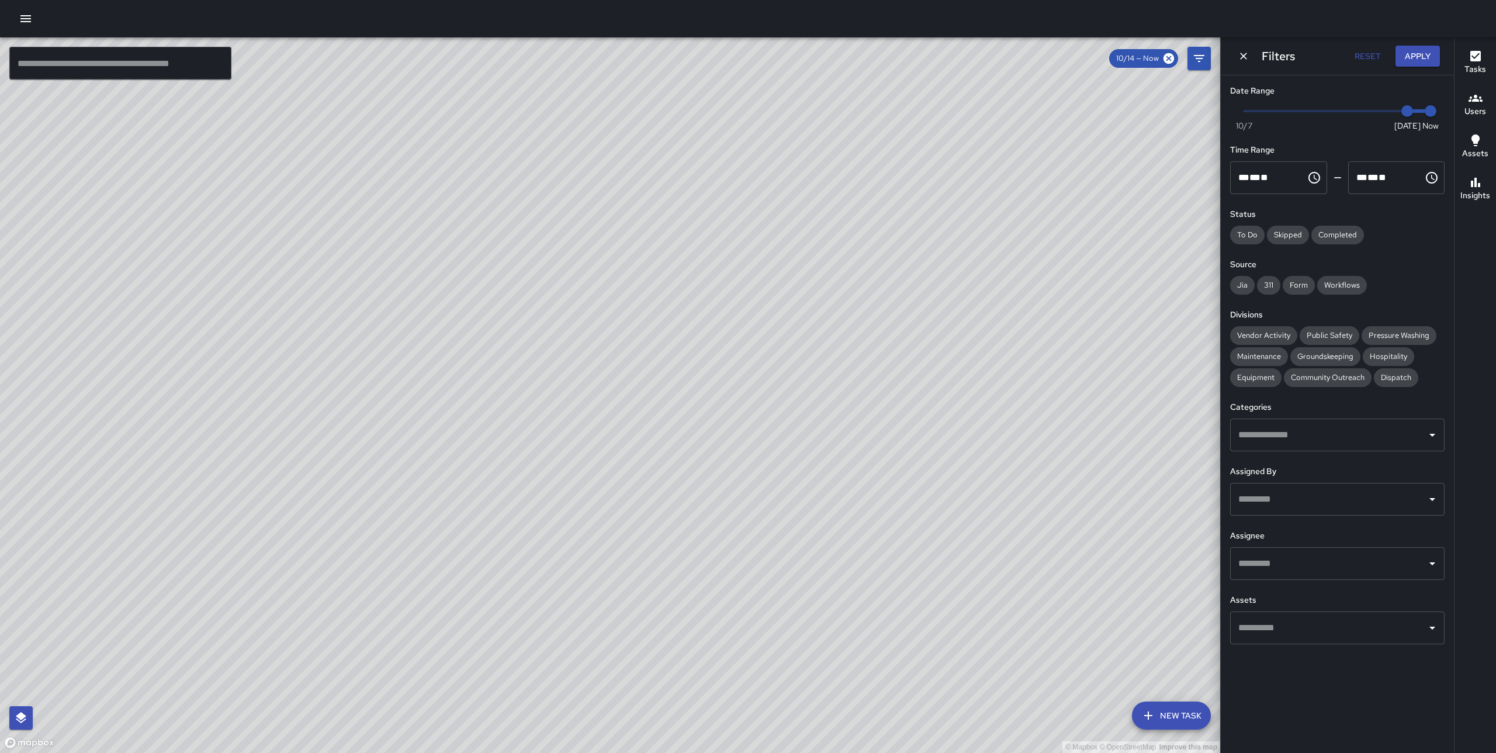
click at [1243, 115] on div "Now Today 10/7 10/14 11:01 am" at bounding box center [1337, 118] width 214 height 32
type input "*"
click at [1246, 110] on span "Now Today 10/7 10/7 11:01 am" at bounding box center [1337, 111] width 186 height 18
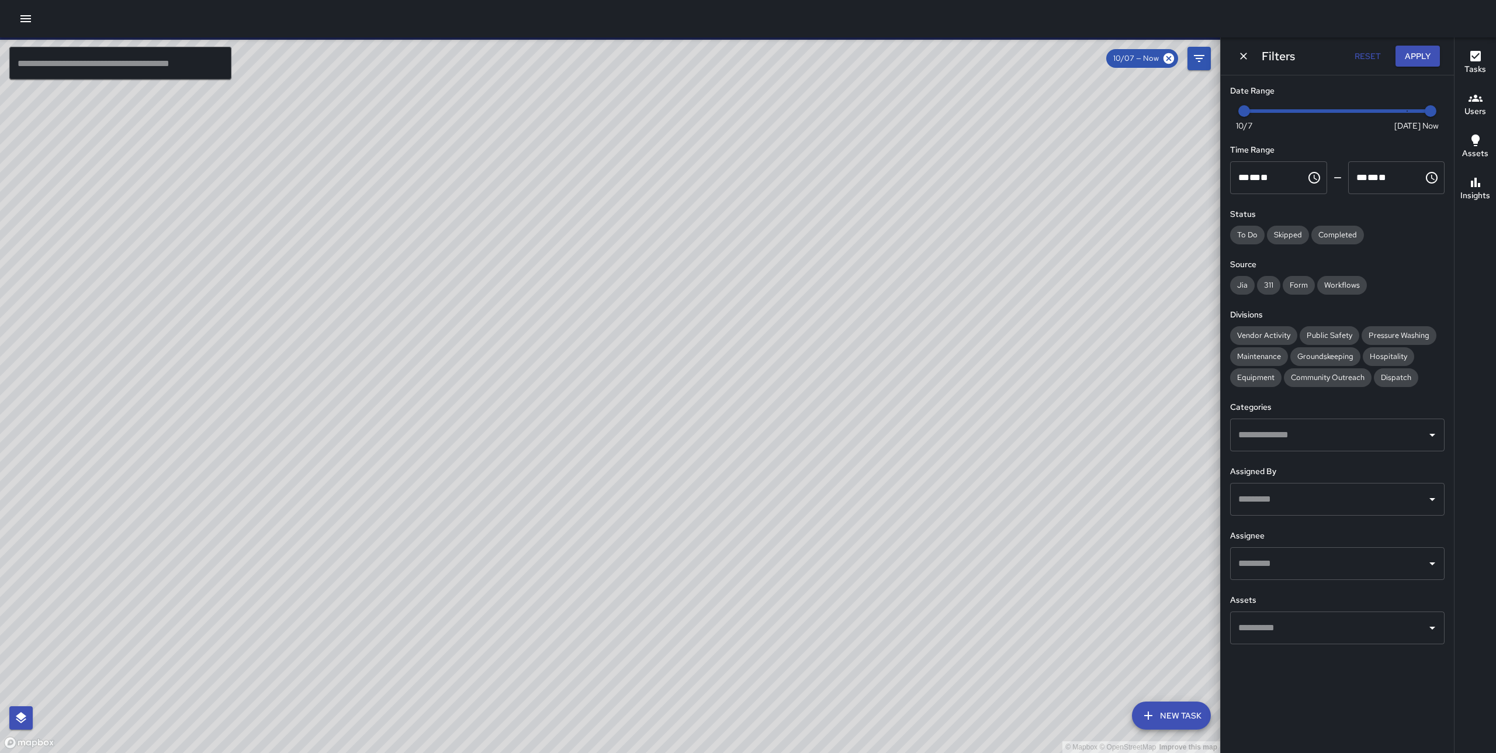
click at [1411, 69] on div "Filters Reset Apply" at bounding box center [1337, 55] width 233 height 37
click at [1413, 46] on button "Apply" at bounding box center [1417, 57] width 44 height 22
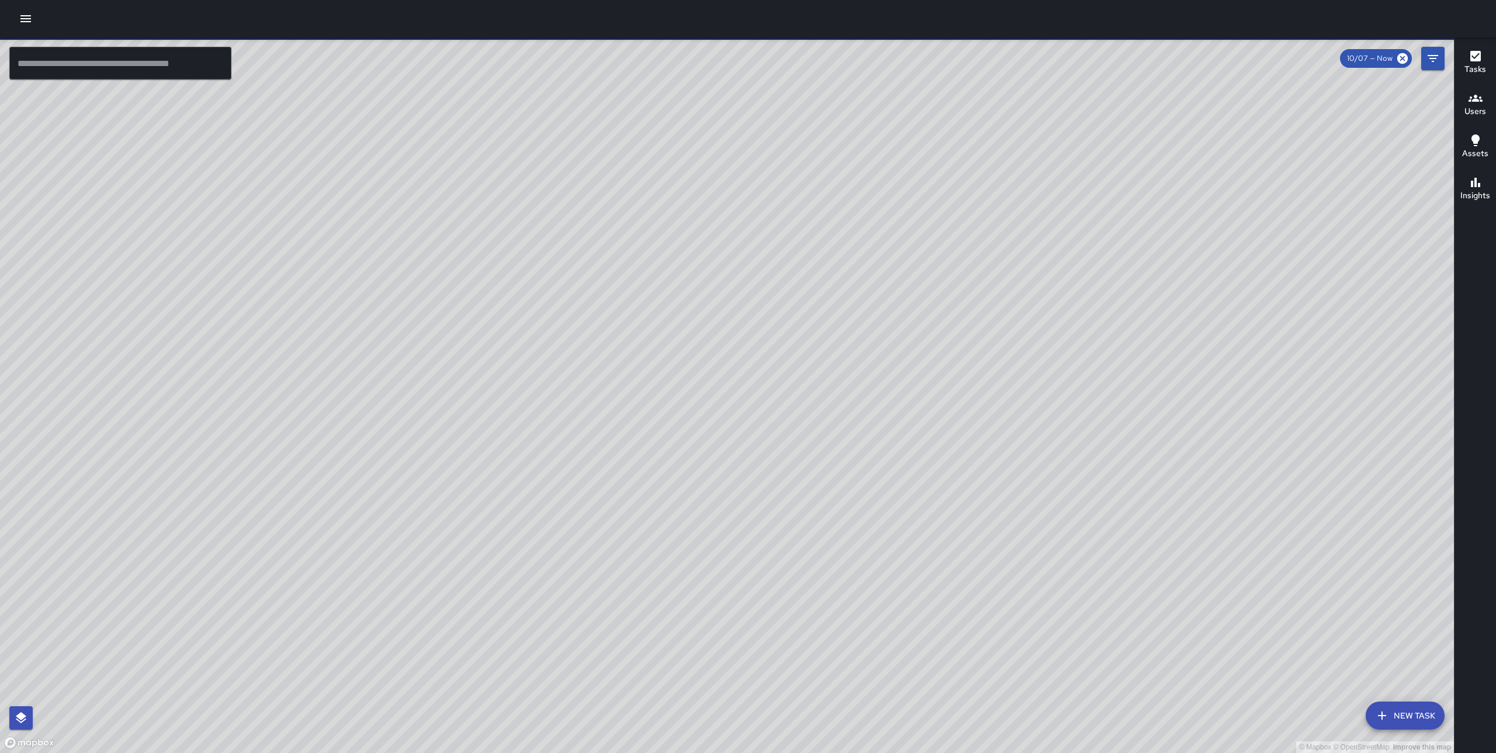
drag, startPoint x: 682, startPoint y: 351, endPoint x: 718, endPoint y: 367, distance: 38.4
click at [717, 368] on div "© Mapbox © OpenStreetMap Improve this map" at bounding box center [727, 394] width 1454 height 715
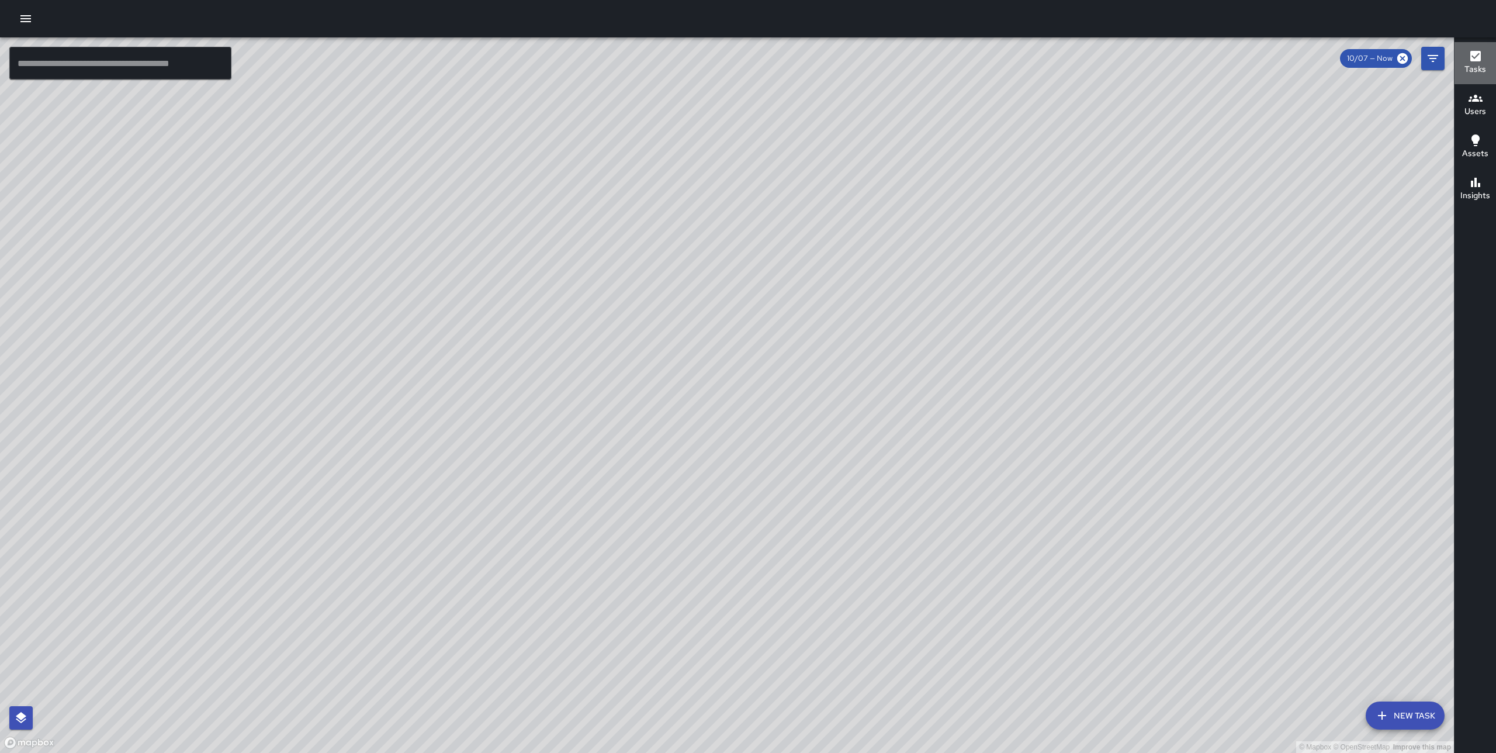
click at [1464, 60] on div "Tasks" at bounding box center [1475, 62] width 22 height 27
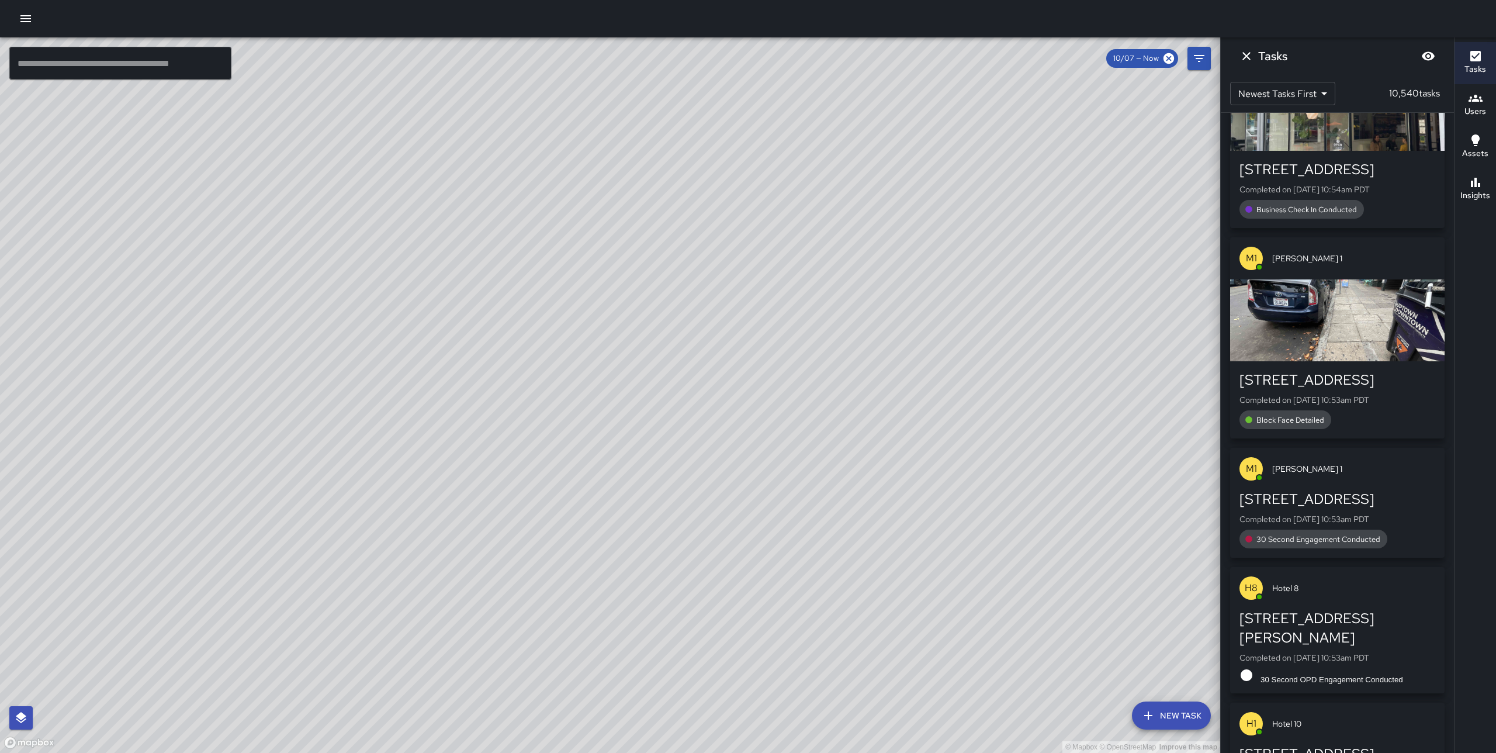
scroll to position [2077, 0]
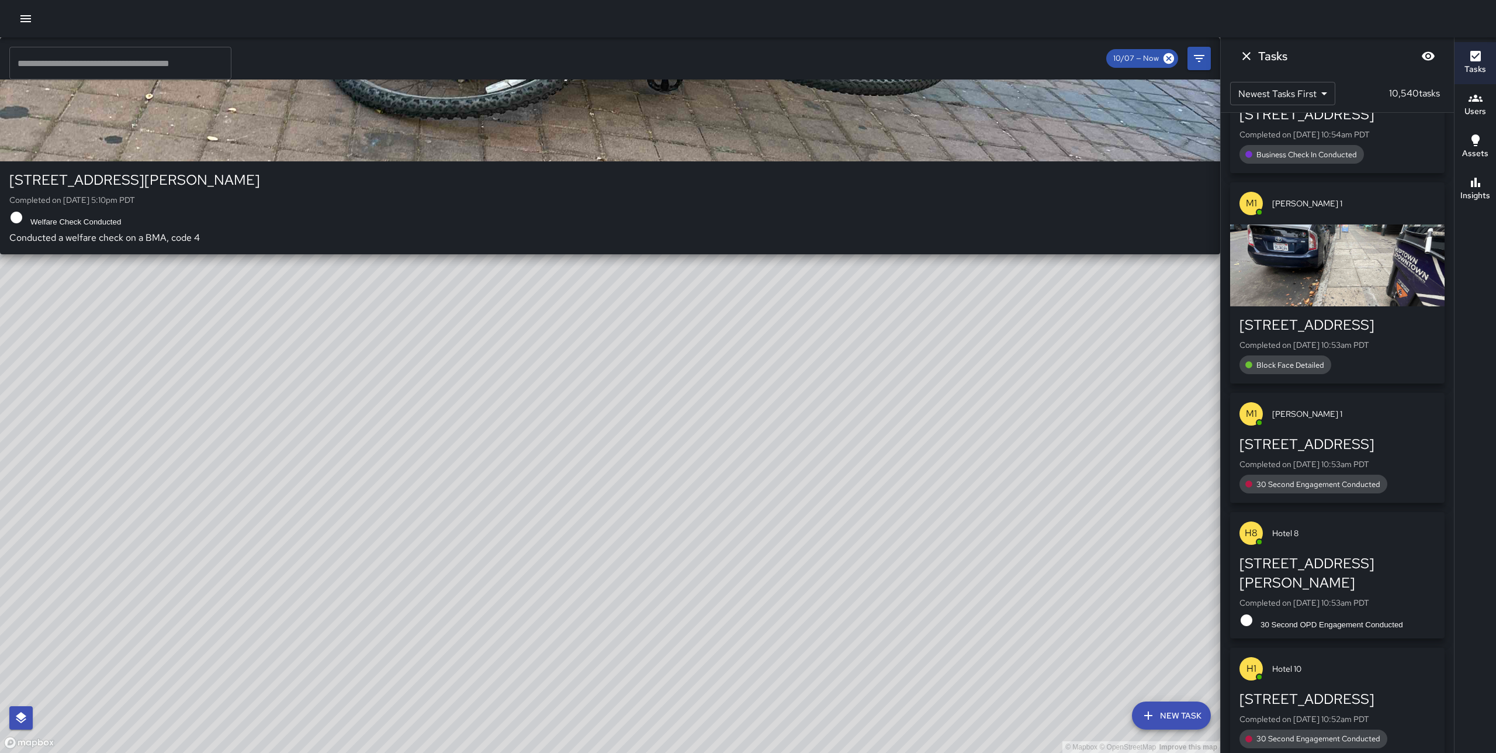
drag, startPoint x: 496, startPoint y: 341, endPoint x: 549, endPoint y: 341, distance: 53.2
click at [549, 341] on div "© Mapbox © OpenStreetMap Improve this map S9 Sierra 9 102 Frank H. Ogawa Plaza …" at bounding box center [610, 394] width 1220 height 715
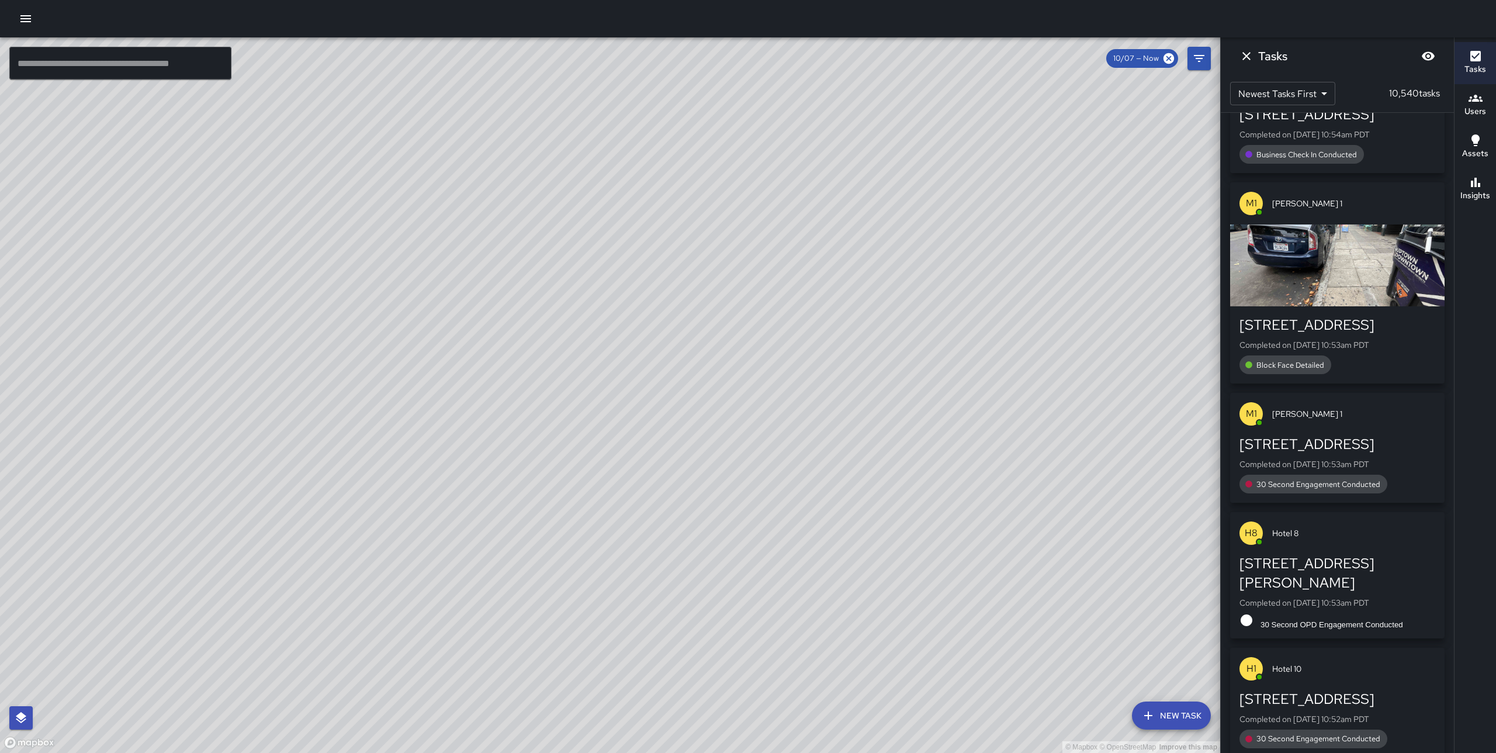
click at [919, 359] on div "© Mapbox © OpenStreetMap Improve this map E6 Echo 6 460 West Grand Avenue Compl…" at bounding box center [610, 394] width 1220 height 715
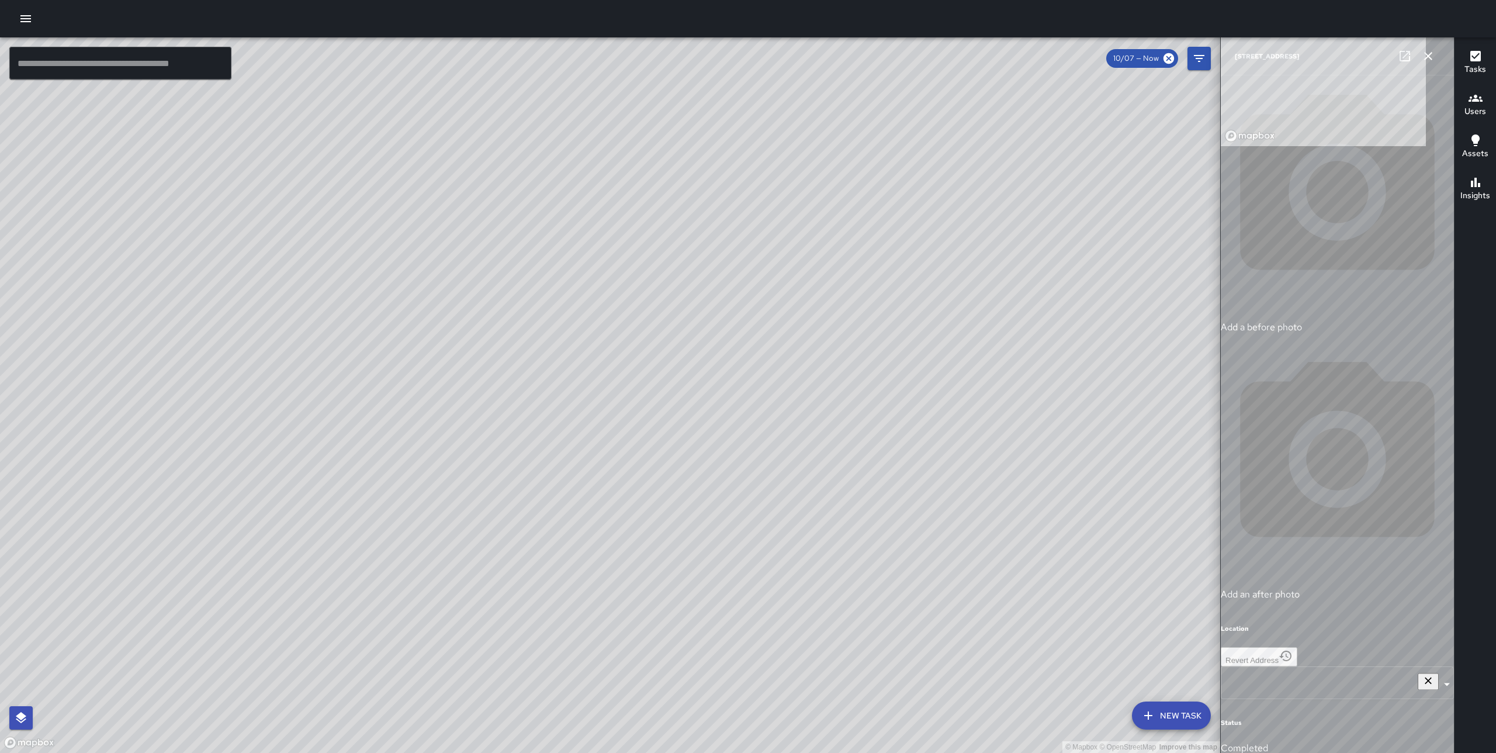
type input "**********"
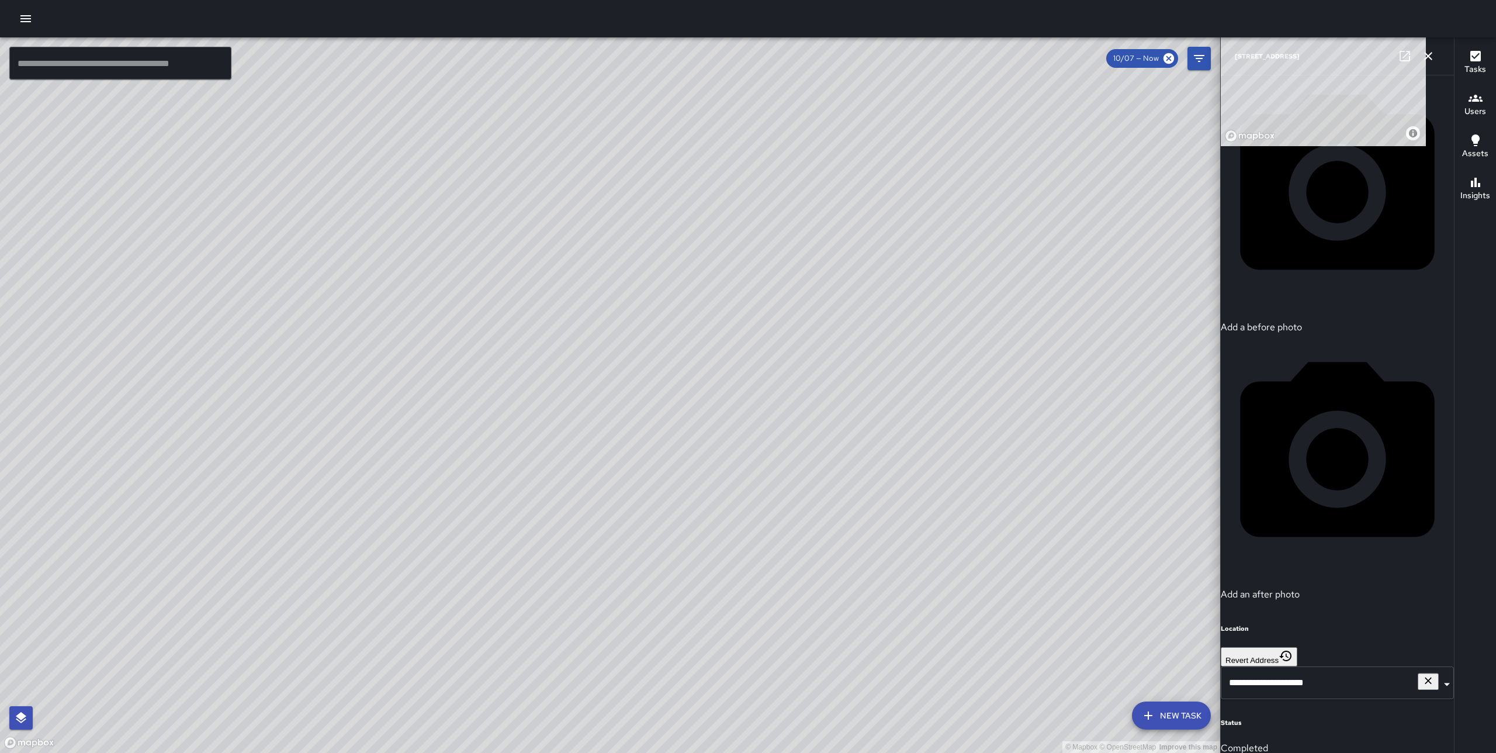
click at [791, 387] on div "© Mapbox © OpenStreetMap Improve this map" at bounding box center [610, 394] width 1220 height 715
click at [600, 317] on div "© Mapbox © OpenStreetMap Improve this map" at bounding box center [610, 394] width 1220 height 715
drag, startPoint x: 593, startPoint y: 341, endPoint x: 550, endPoint y: 433, distance: 101.2
click at [549, 435] on div "© Mapbox © OpenStreetMap Improve this map" at bounding box center [610, 394] width 1220 height 715
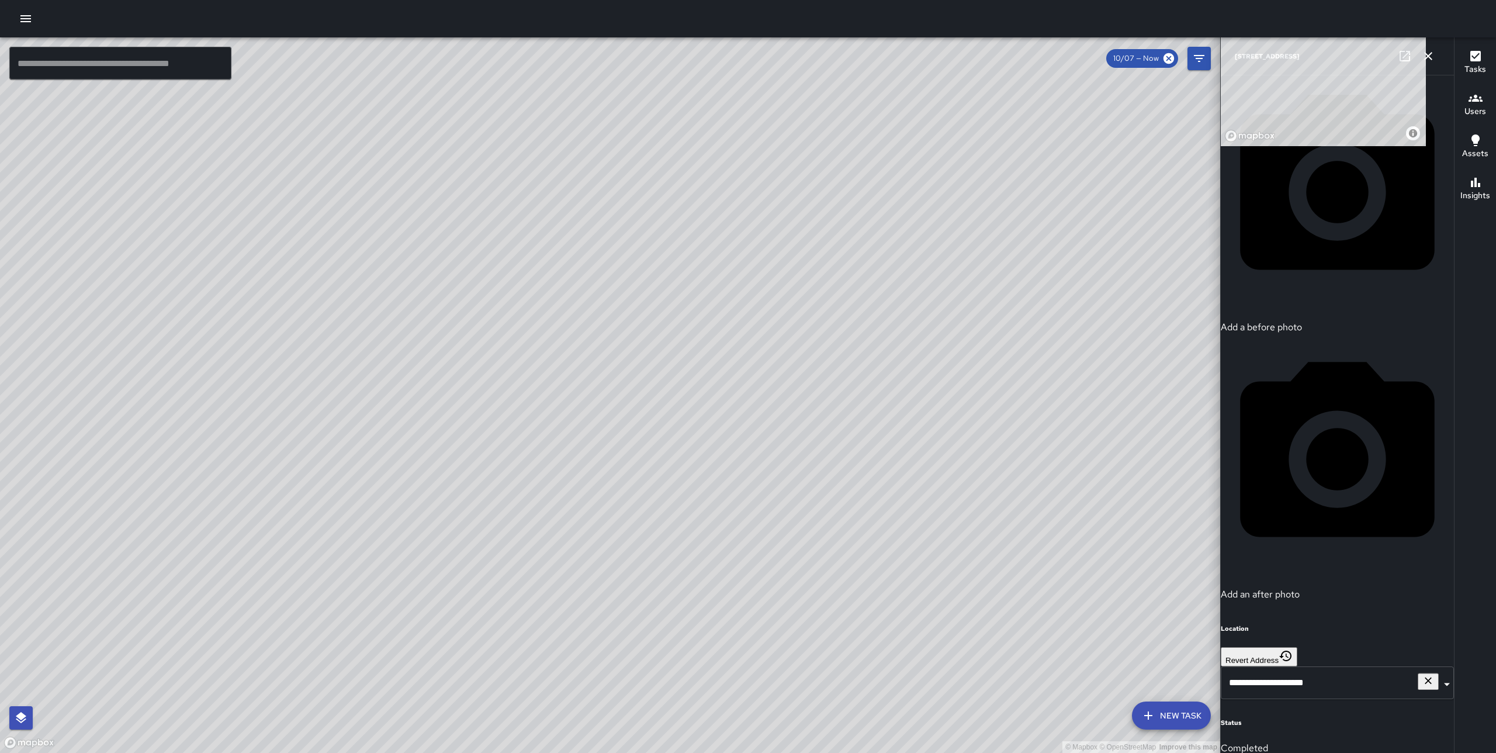
scroll to position [2828, 0]
click at [555, 475] on div "© Mapbox © OpenStreetMap Improve this map" at bounding box center [610, 394] width 1220 height 715
drag, startPoint x: 917, startPoint y: 377, endPoint x: 777, endPoint y: 297, distance: 161.3
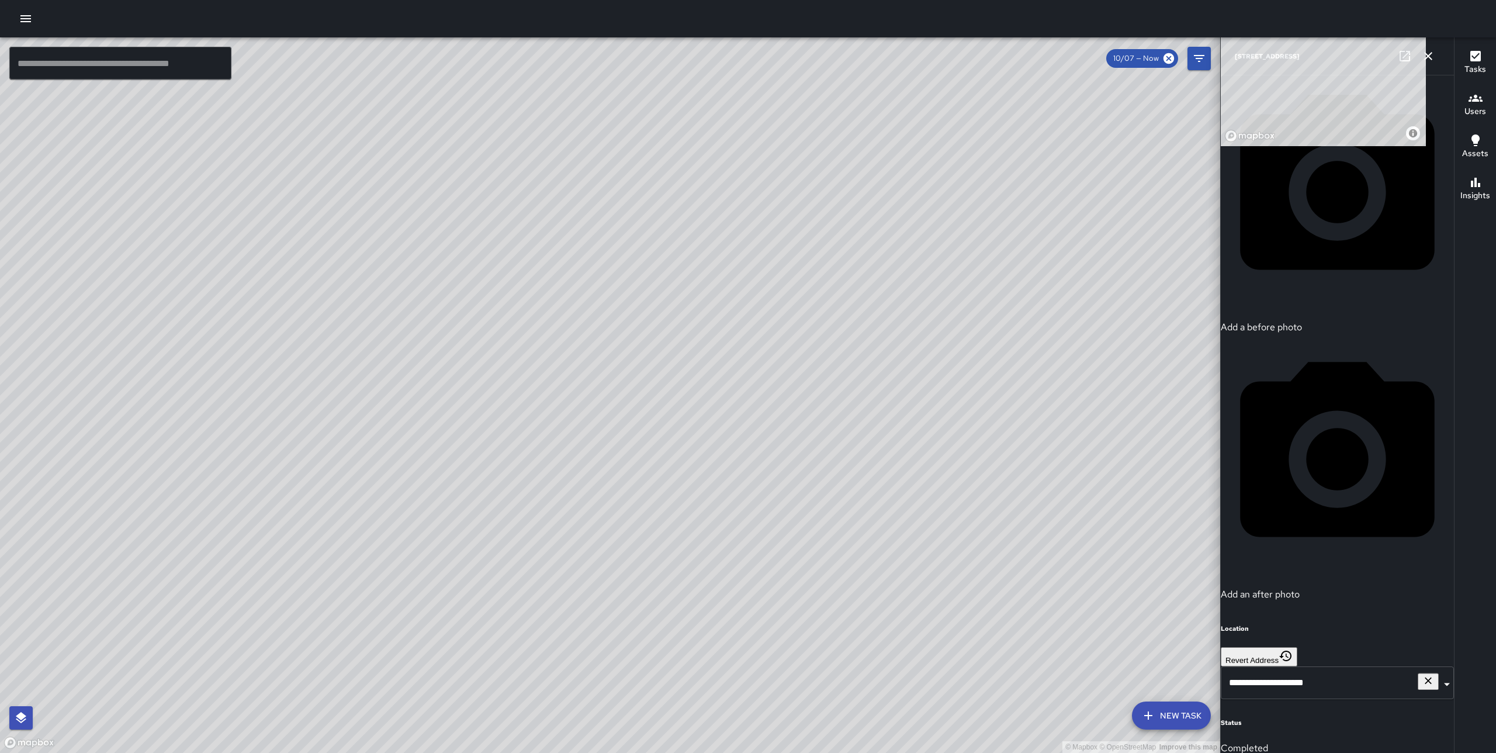
click at [774, 292] on div "© Mapbox © OpenStreetMap Improve this map S1 Sierra 1 Supervisor Tasks 176 / 17…" at bounding box center [610, 394] width 1220 height 715
drag, startPoint x: 852, startPoint y: 282, endPoint x: 808, endPoint y: 400, distance: 125.9
click at [808, 401] on div "© Mapbox © OpenStreetMap Improve this map" at bounding box center [610, 394] width 1220 height 715
drag, startPoint x: 833, startPoint y: 355, endPoint x: 833, endPoint y: 365, distance: 10.5
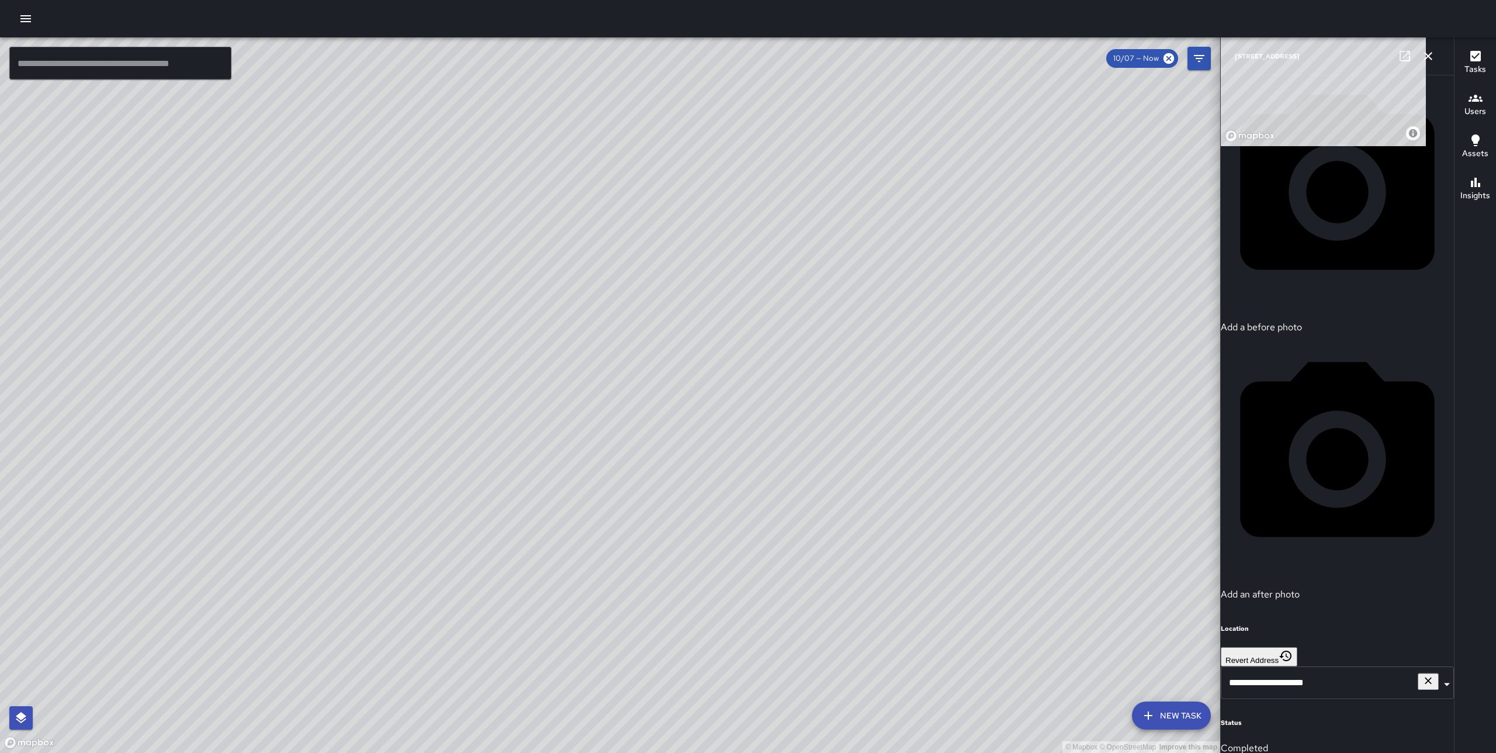
click at [833, 365] on div "© Mapbox © OpenStreetMap Improve this map" at bounding box center [610, 394] width 1220 height 715
drag, startPoint x: 664, startPoint y: 376, endPoint x: 854, endPoint y: 145, distance: 298.9
click at [853, 145] on div "© Mapbox © OpenStreetMap Improve this map" at bounding box center [610, 394] width 1220 height 715
drag, startPoint x: 1009, startPoint y: 488, endPoint x: 480, endPoint y: 590, distance: 538.6
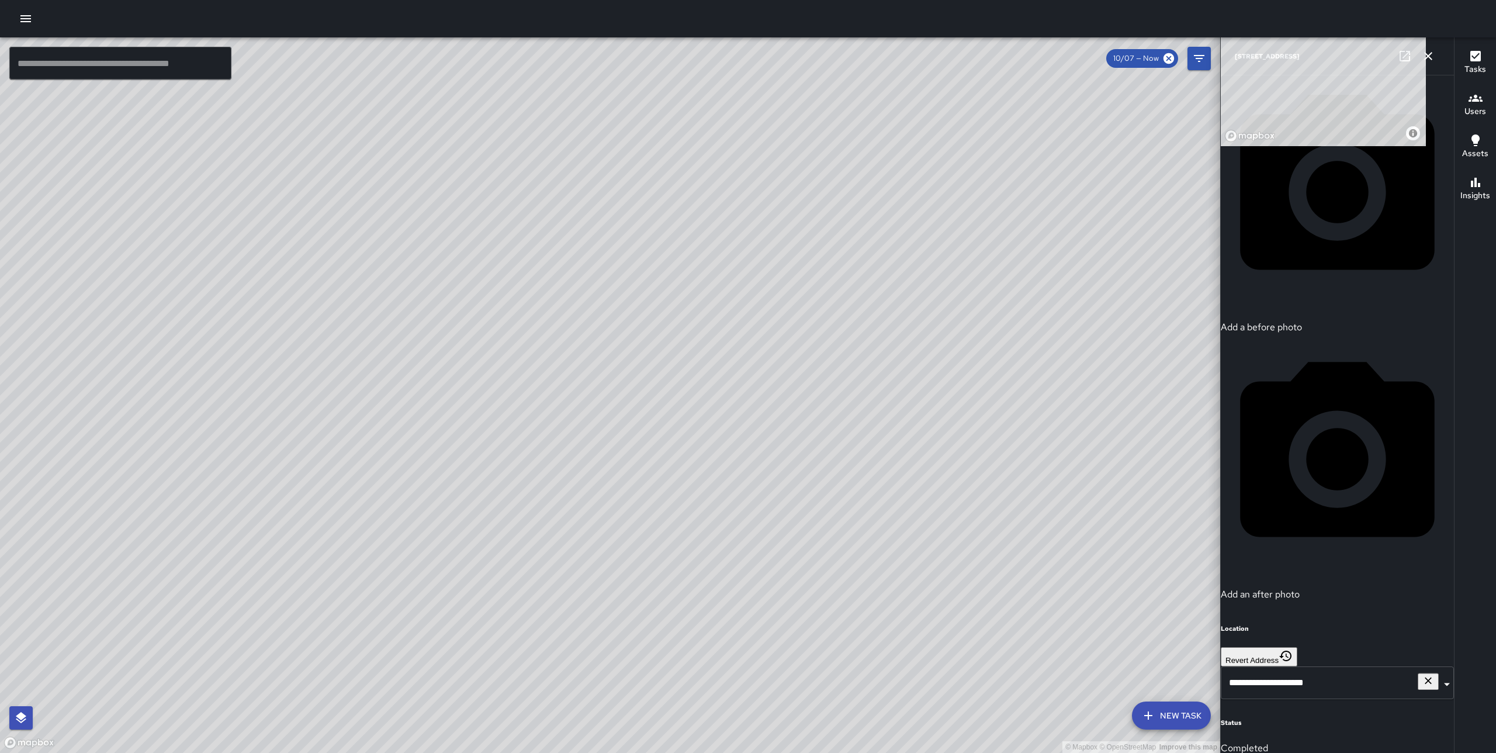
click at [479, 594] on div "© Mapbox © OpenStreetMap Improve this map" at bounding box center [610, 394] width 1220 height 715
drag, startPoint x: 473, startPoint y: 591, endPoint x: 888, endPoint y: 521, distance: 421.3
click at [886, 521] on div "© Mapbox © OpenStreetMap Improve this map" at bounding box center [610, 394] width 1220 height 715
drag, startPoint x: 888, startPoint y: 521, endPoint x: 1046, endPoint y: 581, distance: 168.9
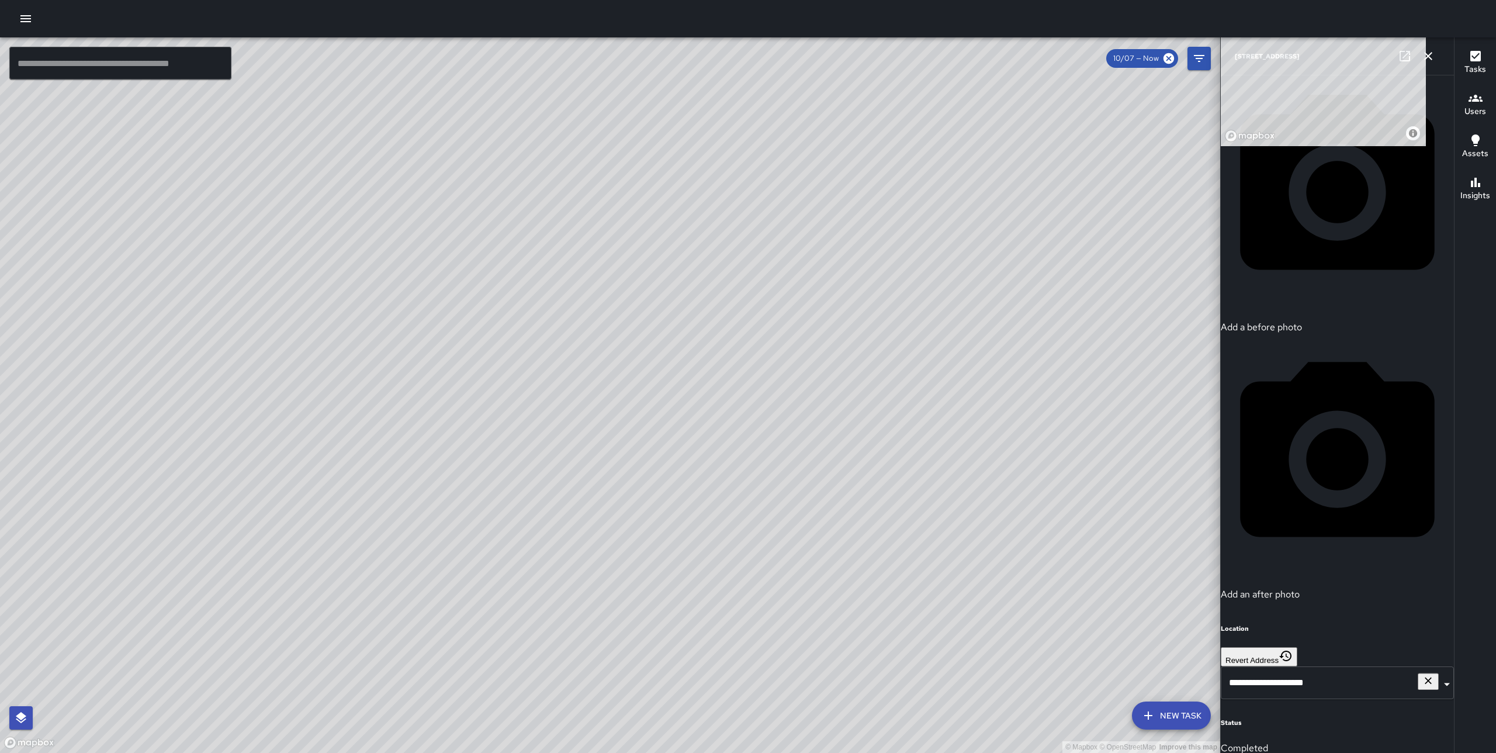
click at [1046, 581] on div "© Mapbox © OpenStreetMap Improve this map" at bounding box center [610, 394] width 1220 height 715
drag, startPoint x: 966, startPoint y: 600, endPoint x: 858, endPoint y: 597, distance: 107.6
click at [859, 597] on div "© Mapbox © OpenStreetMap Improve this map" at bounding box center [610, 394] width 1220 height 715
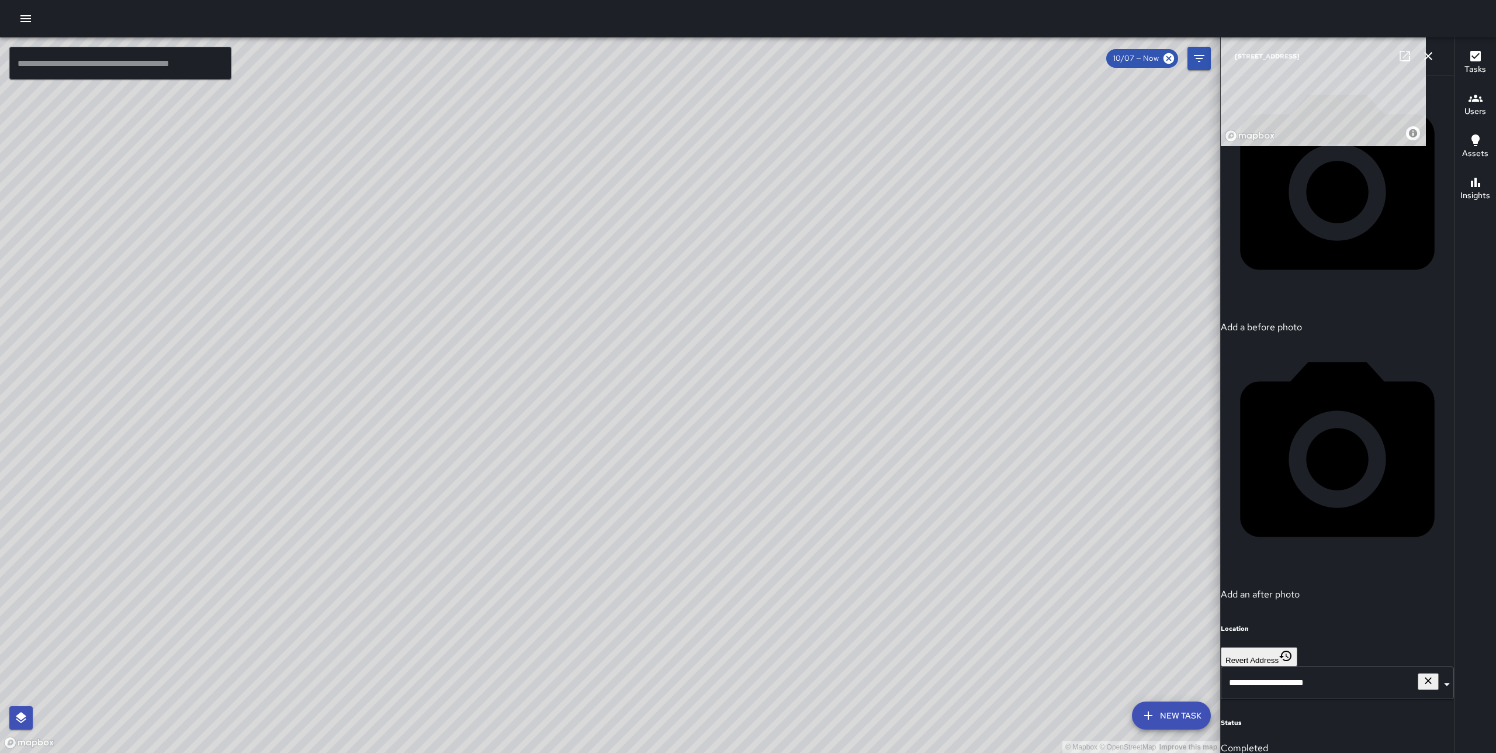
drag, startPoint x: 869, startPoint y: 605, endPoint x: 622, endPoint y: 540, distance: 256.1
click at [622, 540] on div "© Mapbox © OpenStreetMap Improve this map" at bounding box center [610, 394] width 1220 height 715
drag, startPoint x: 622, startPoint y: 540, endPoint x: 545, endPoint y: 453, distance: 116.8
click at [545, 453] on div "© Mapbox © OpenStreetMap Improve this map" at bounding box center [610, 394] width 1220 height 715
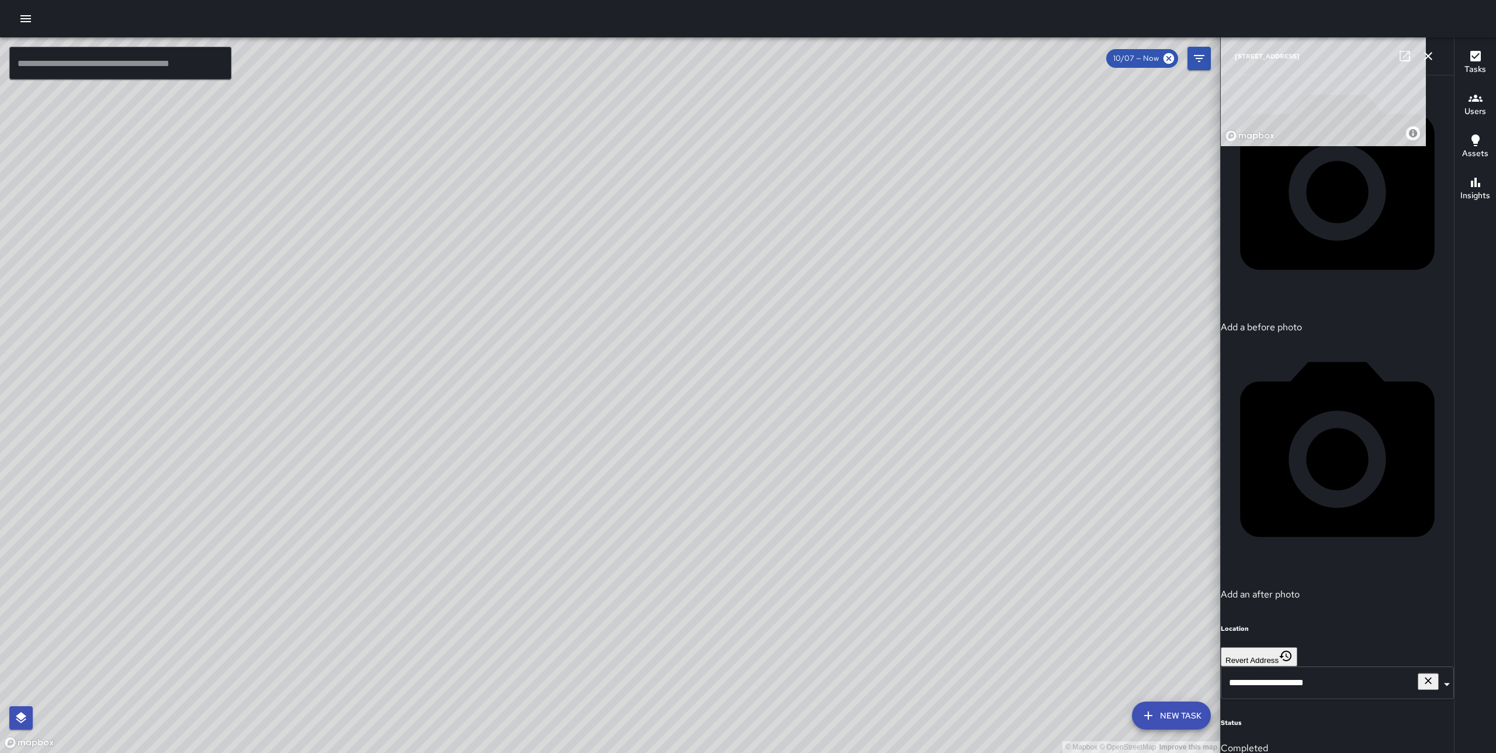
drag, startPoint x: 456, startPoint y: 323, endPoint x: 373, endPoint y: 301, distance: 86.5
click at [373, 302] on div "© Mapbox © OpenStreetMap Improve this map" at bounding box center [610, 394] width 1220 height 715
drag, startPoint x: 418, startPoint y: 289, endPoint x: 439, endPoint y: 283, distance: 21.4
click at [438, 283] on div "© Mapbox © OpenStreetMap Improve this map" at bounding box center [610, 394] width 1220 height 715
drag, startPoint x: 499, startPoint y: 300, endPoint x: 498, endPoint y: 287, distance: 12.9
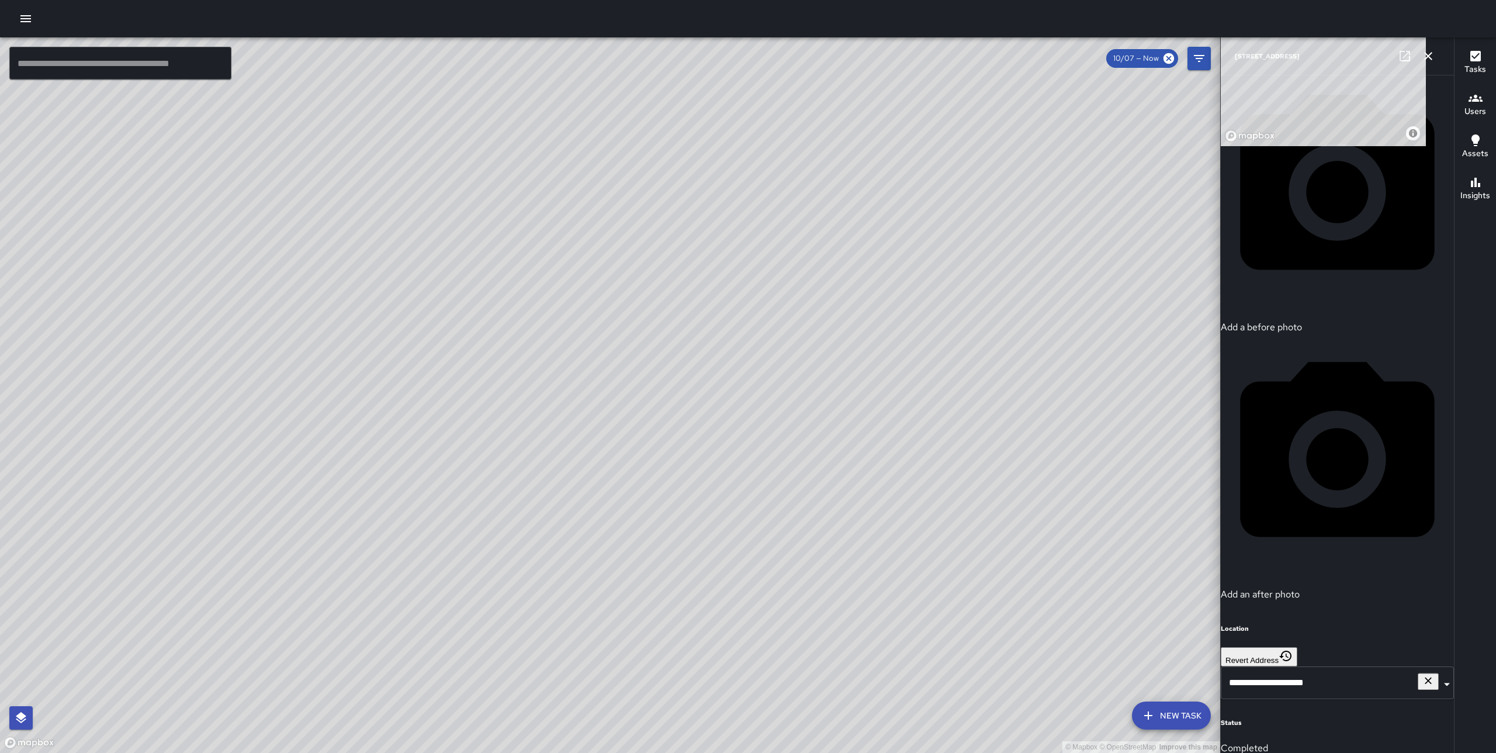
click at [512, 287] on div "© Mapbox © OpenStreetMap Improve this map" at bounding box center [610, 394] width 1220 height 715
drag, startPoint x: 545, startPoint y: 289, endPoint x: 546, endPoint y: 324, distance: 34.5
click at [549, 290] on div "© Mapbox © OpenStreetMap Improve this map S1 Sierra 10 1111 Broadway Completed …" at bounding box center [610, 394] width 1220 height 715
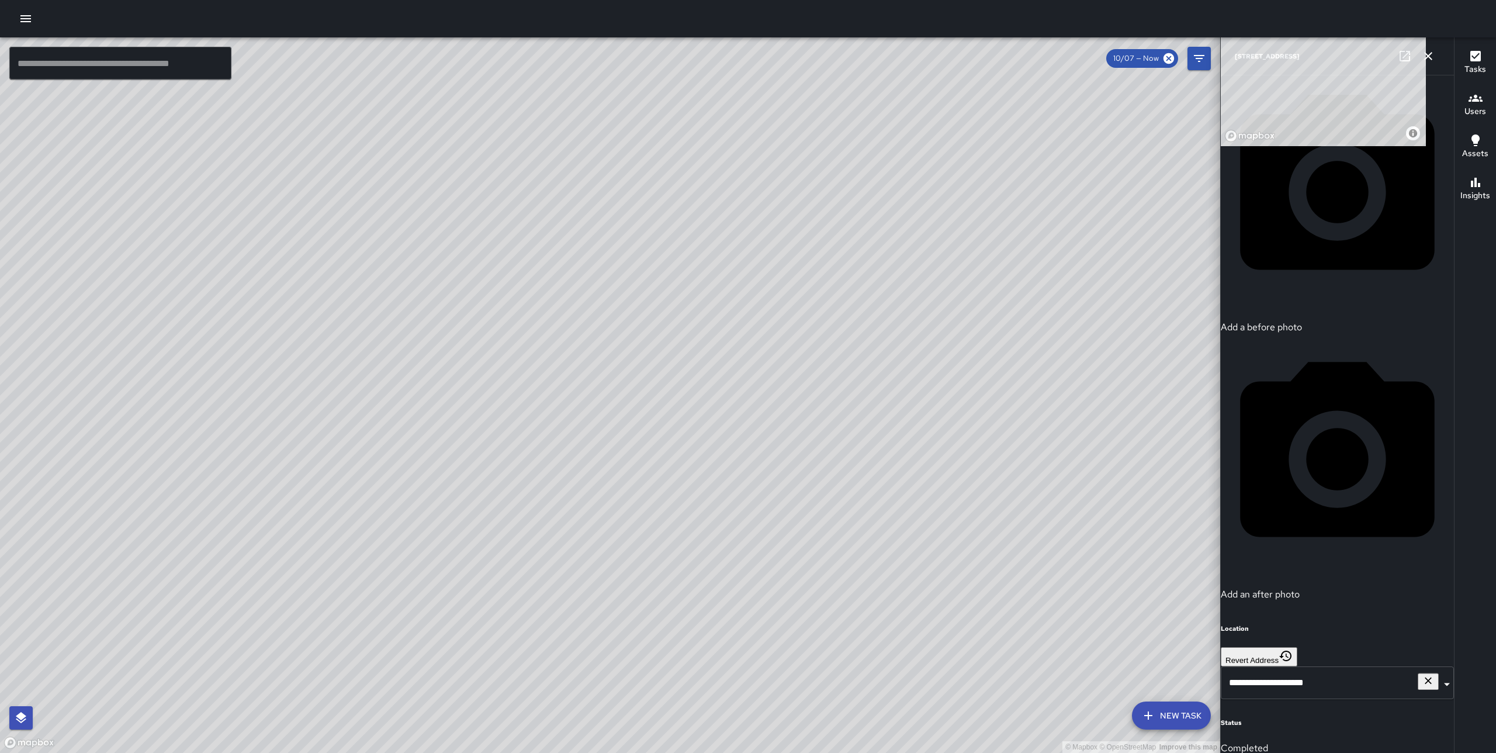
drag, startPoint x: 837, startPoint y: 237, endPoint x: 593, endPoint y: 236, distance: 244.2
click at [593, 236] on div "© Mapbox © OpenStreetMap Improve this map" at bounding box center [610, 394] width 1220 height 715
drag, startPoint x: 1208, startPoint y: 279, endPoint x: 1196, endPoint y: 279, distance: 12.9
click at [1196, 279] on div "© Mapbox © OpenStreetMap Improve this map" at bounding box center [610, 394] width 1220 height 715
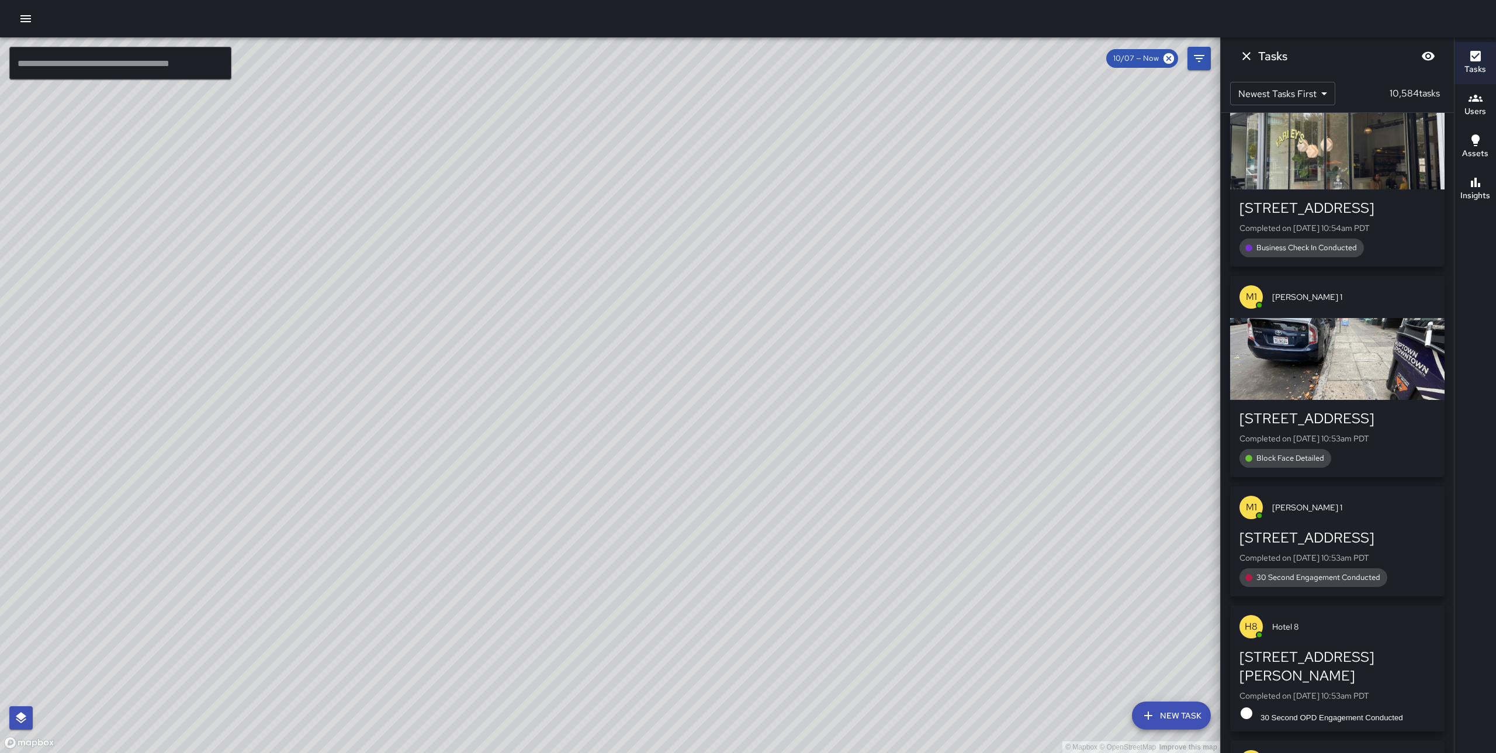
scroll to position [9899, 0]
